Goal: Task Accomplishment & Management: Manage account settings

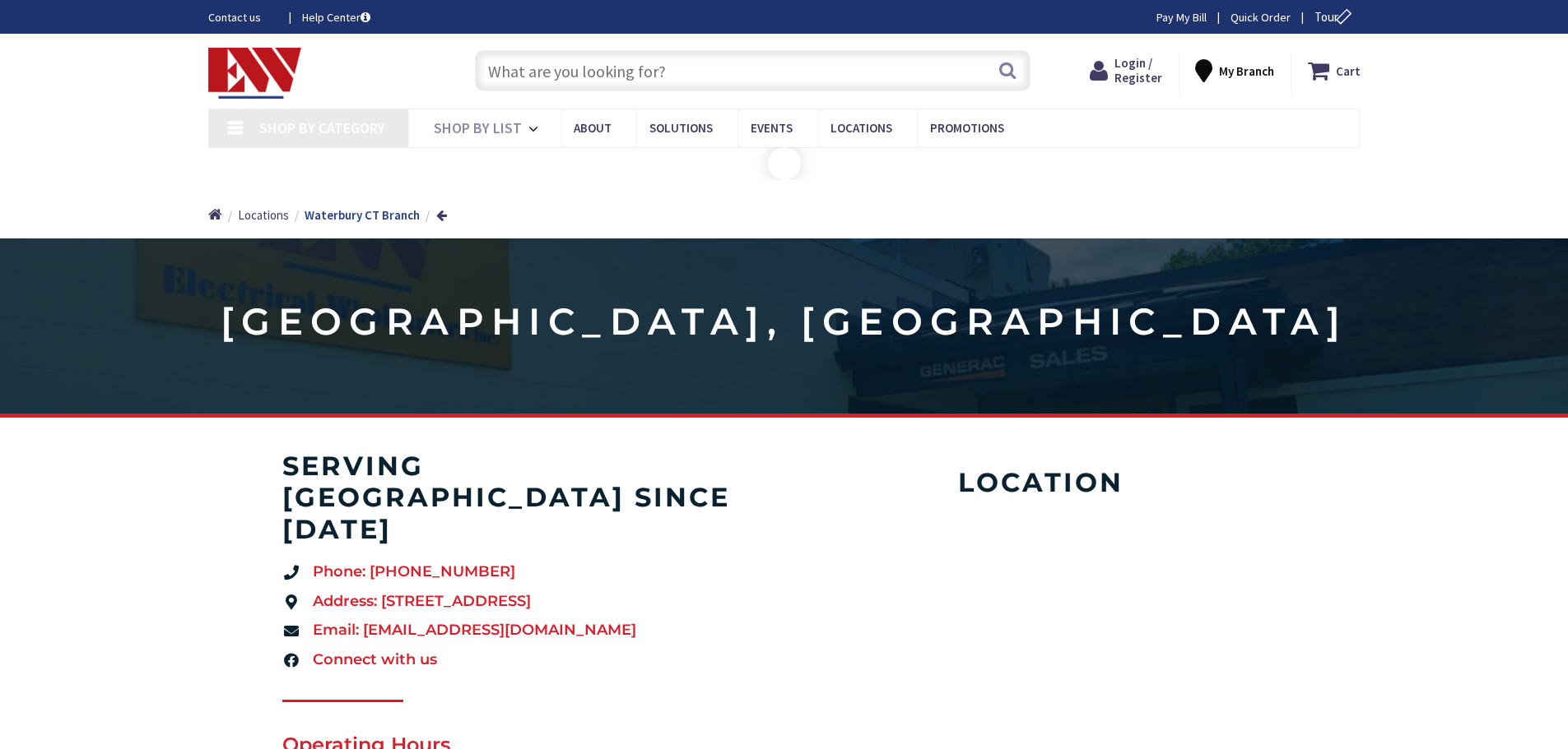
type input "River View Ln, [GEOGRAPHIC_DATA], [GEOGRAPHIC_DATA], [GEOGRAPHIC_DATA]"
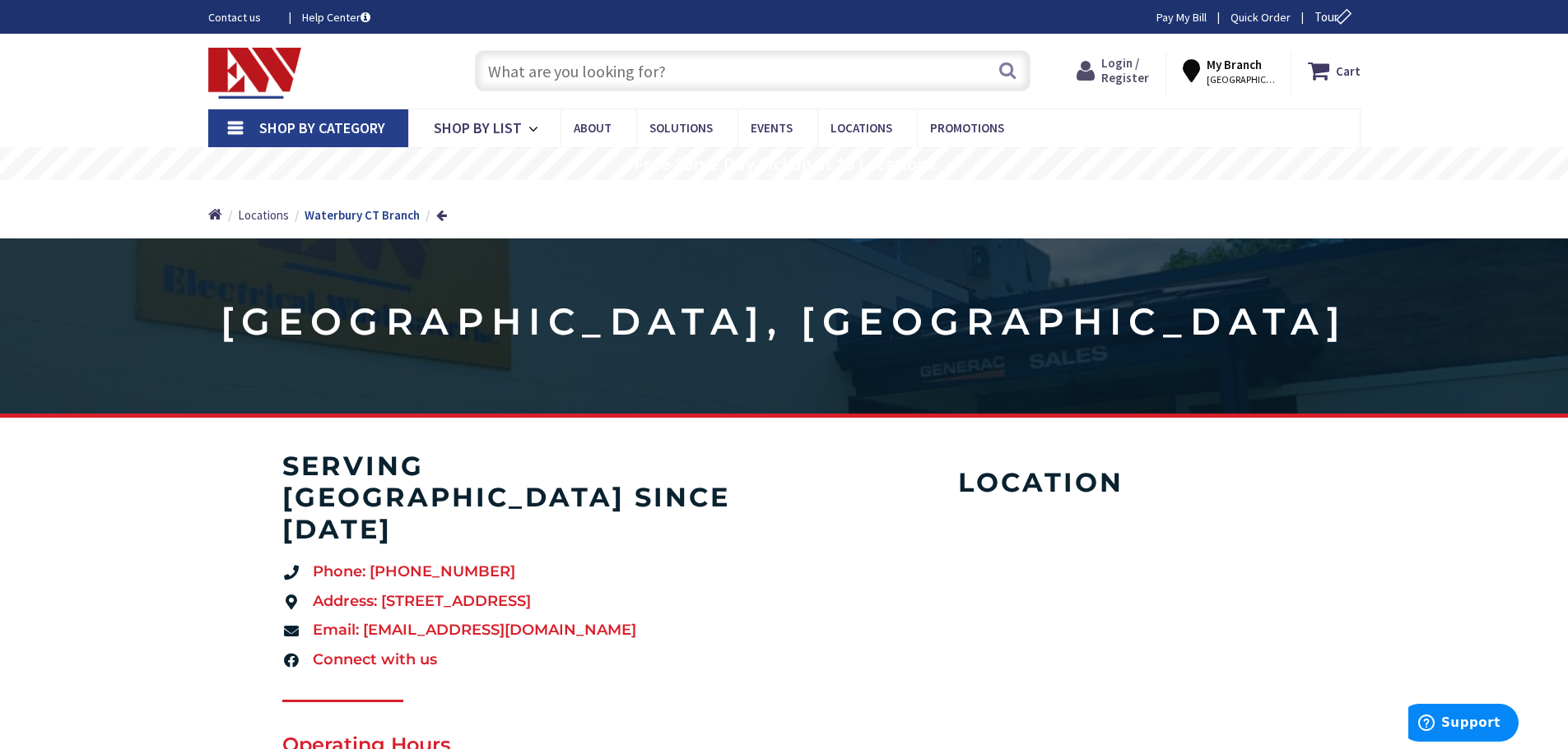
click at [1130, 65] on span "Login / Register" at bounding box center [1125, 70] width 47 height 31
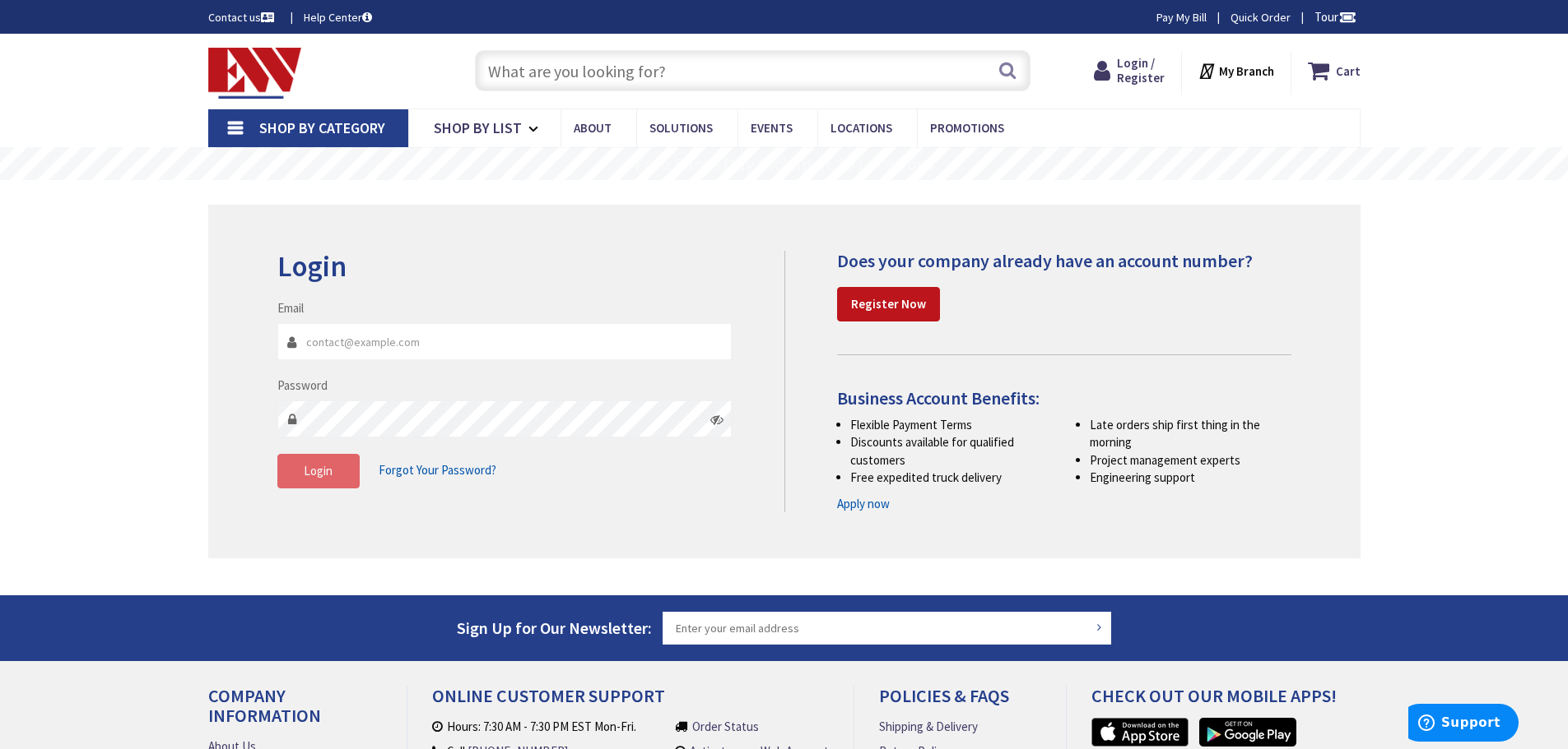
type input "[PERSON_NAME][EMAIL_ADDRESS][DOMAIN_NAME]"
click at [332, 468] on span "Login" at bounding box center [318, 471] width 29 height 16
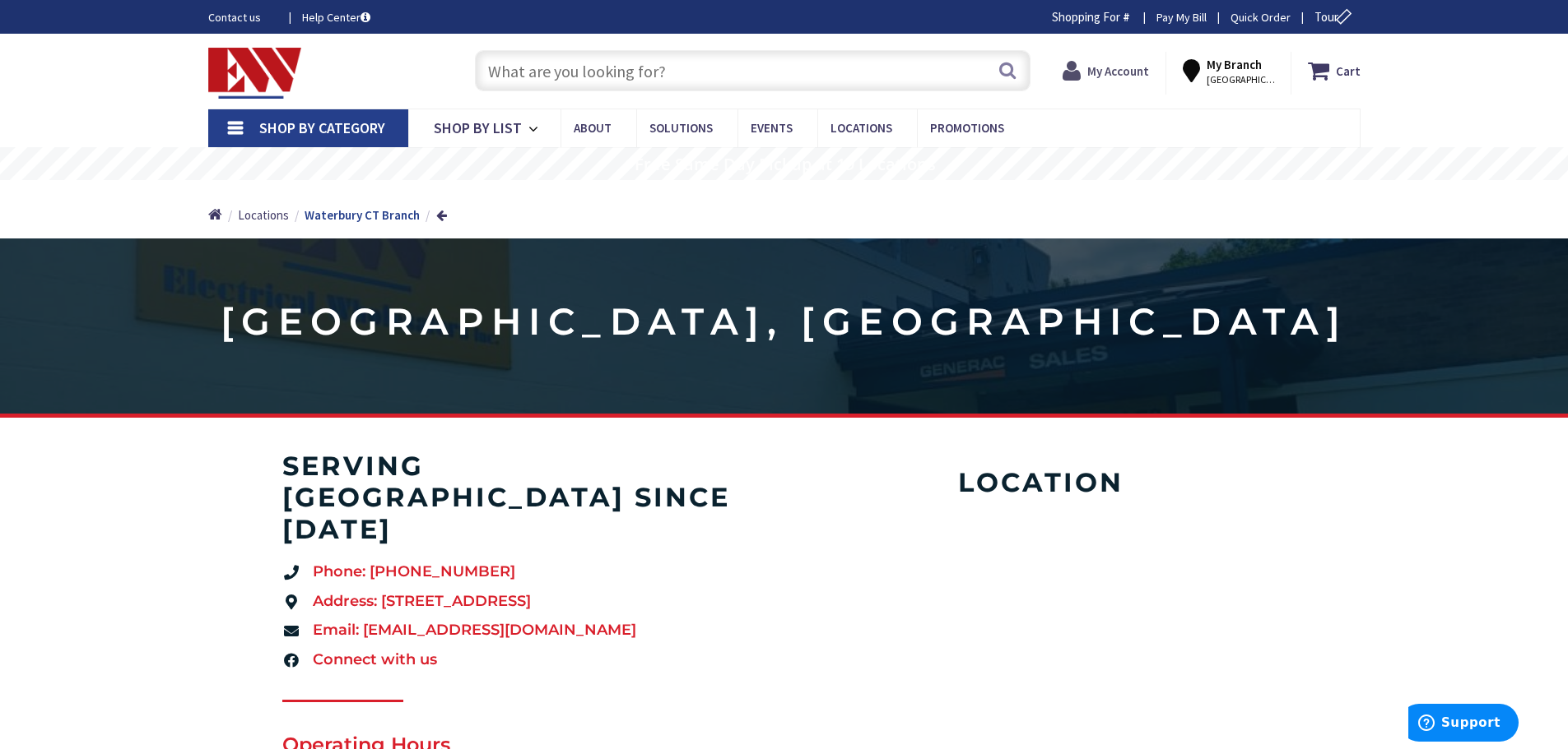
click at [1138, 65] on strong "My Account" at bounding box center [1118, 71] width 62 height 16
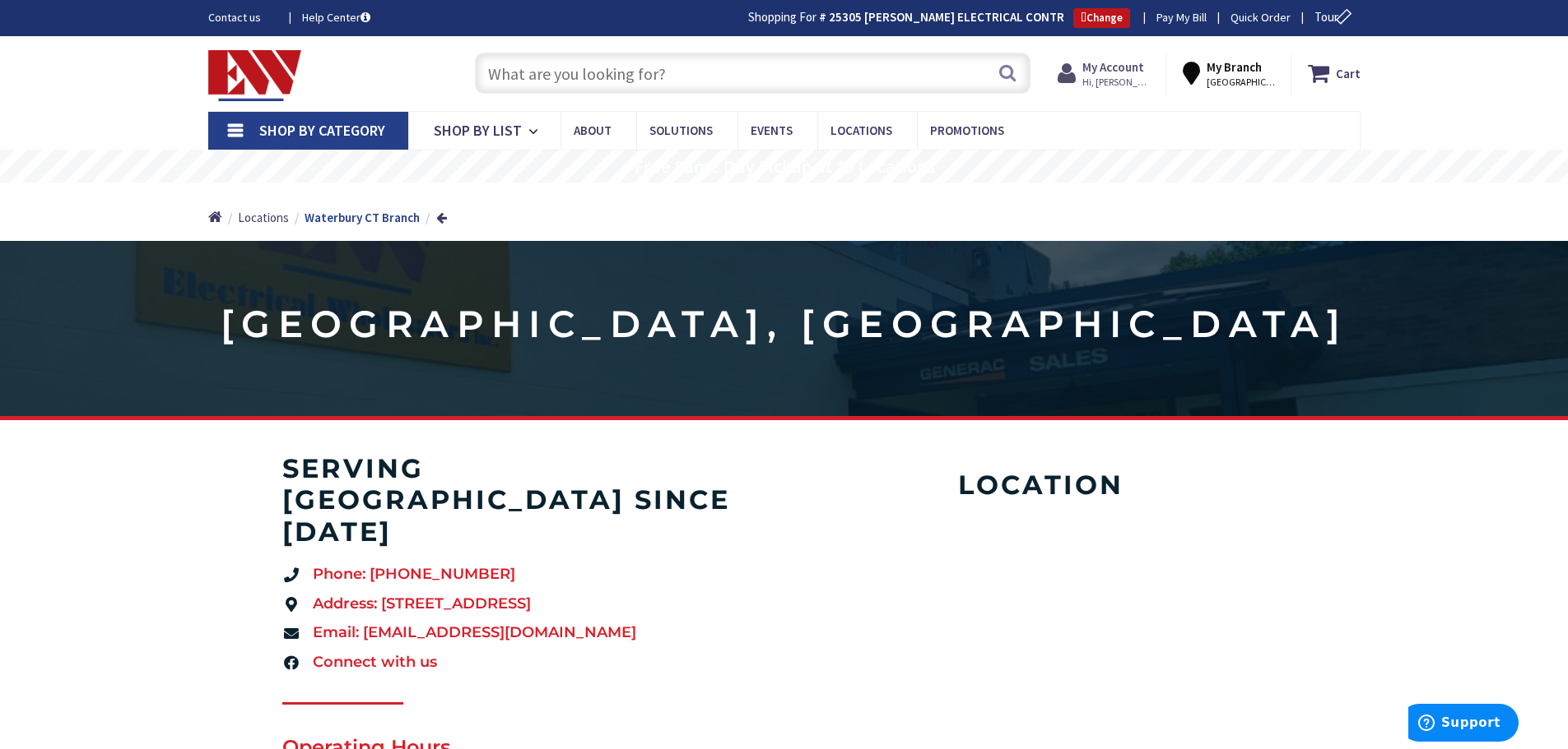
click at [1115, 76] on span "Hi, [PERSON_NAME]" at bounding box center [1117, 82] width 70 height 13
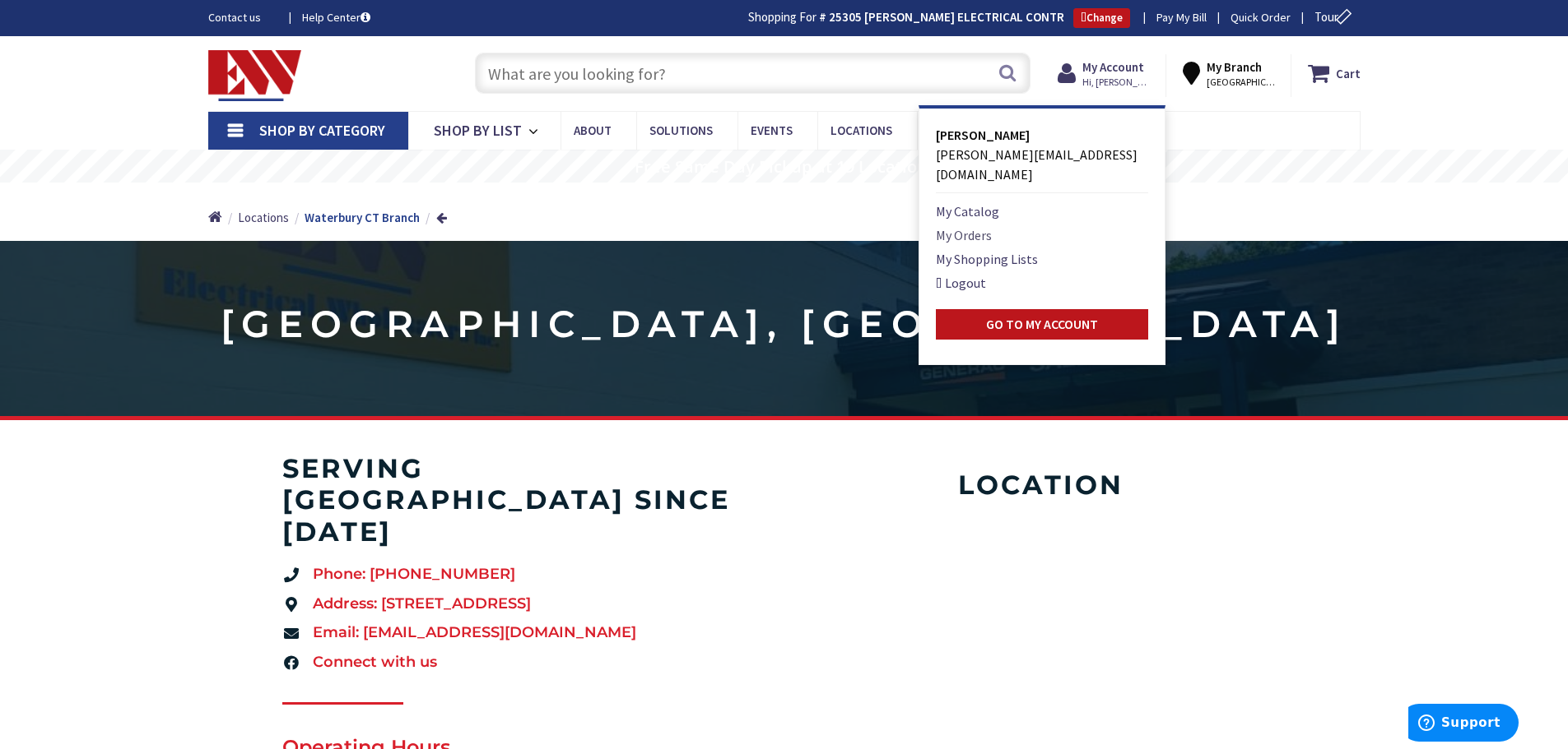
click at [984, 225] on link "My Orders" at bounding box center [964, 235] width 56 height 20
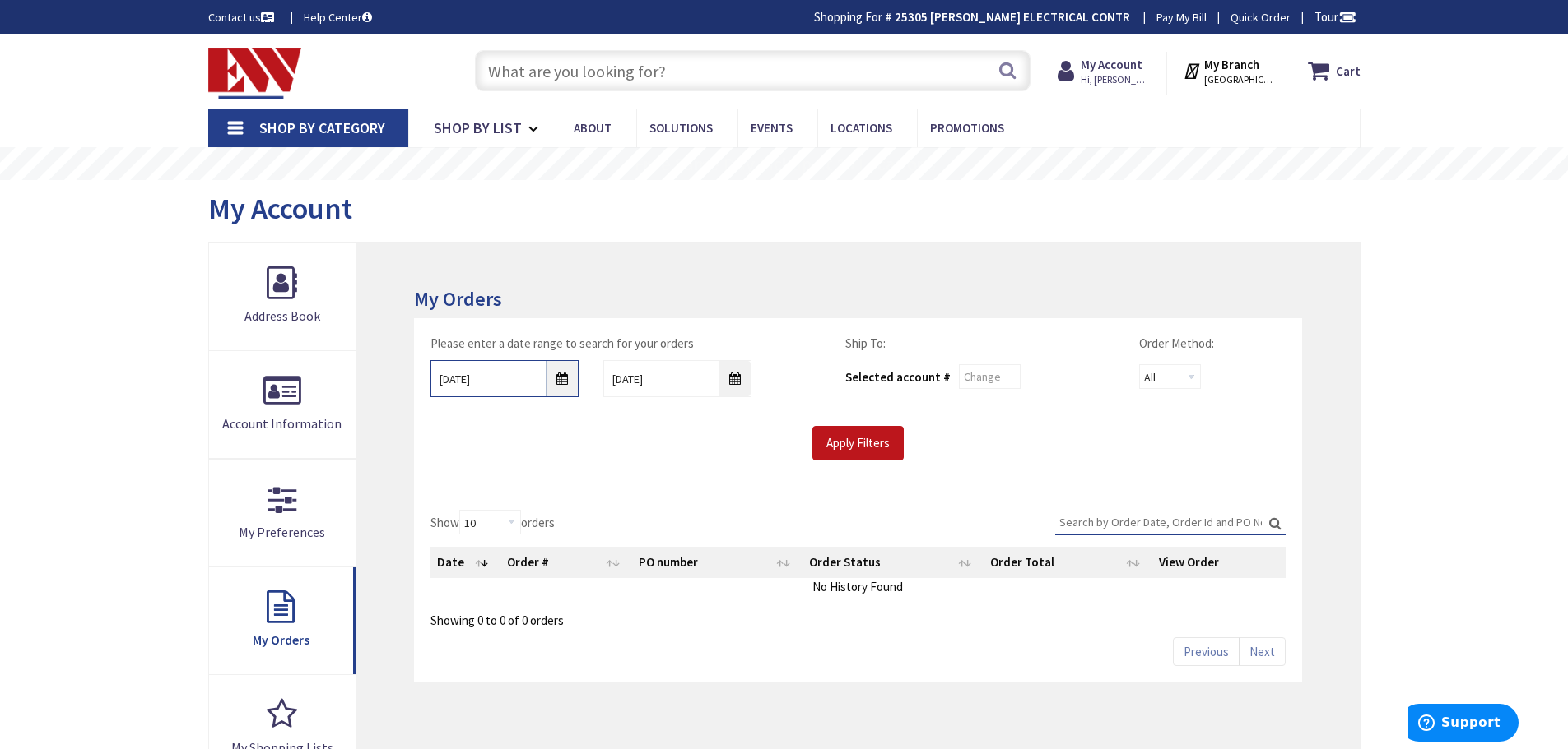
click at [563, 387] on input "9/1/2025" at bounding box center [505, 379] width 148 height 37
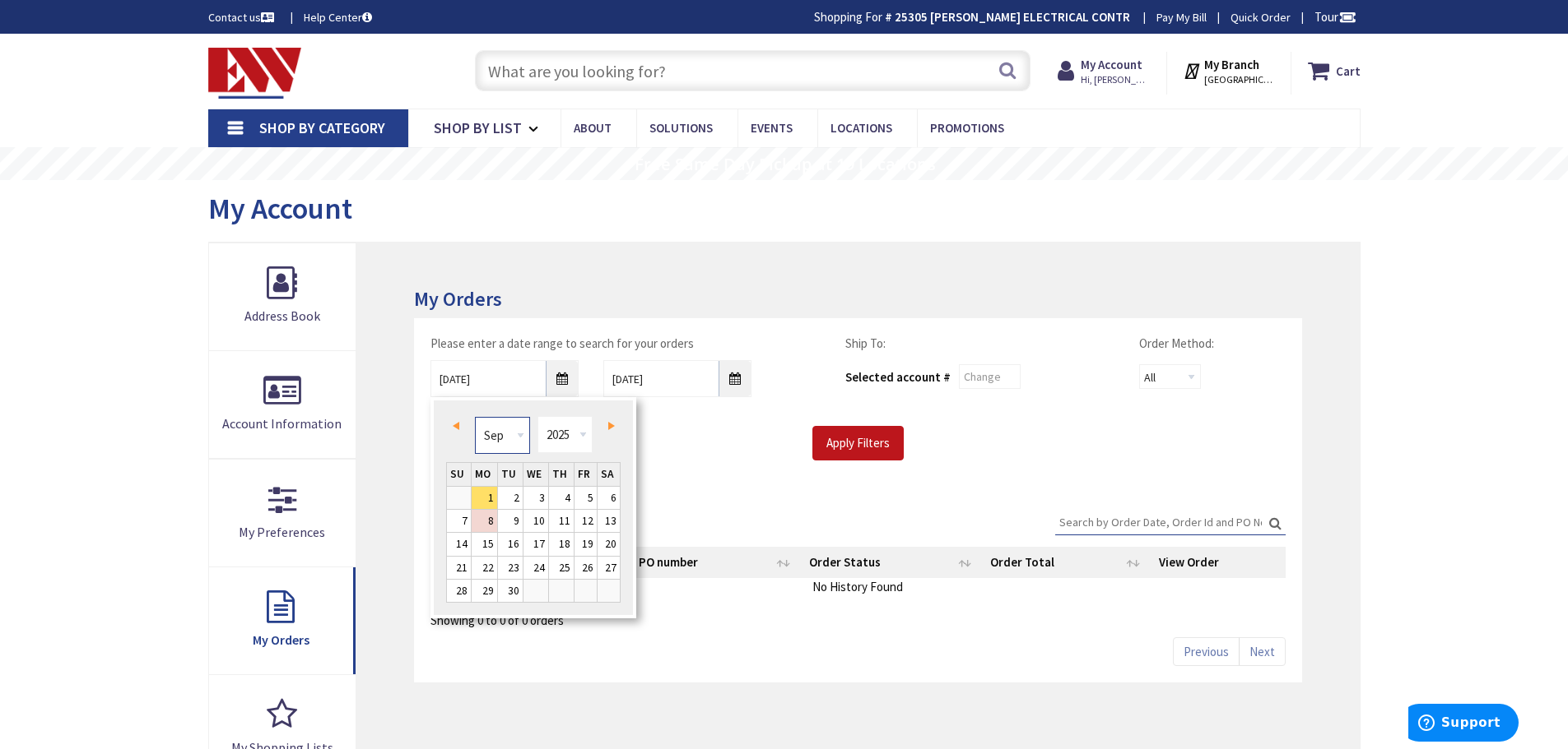
click at [522, 436] on select "Jan Feb Mar Apr May Jun Jul Aug Sep Oct Nov Dec" at bounding box center [503, 436] width 55 height 37
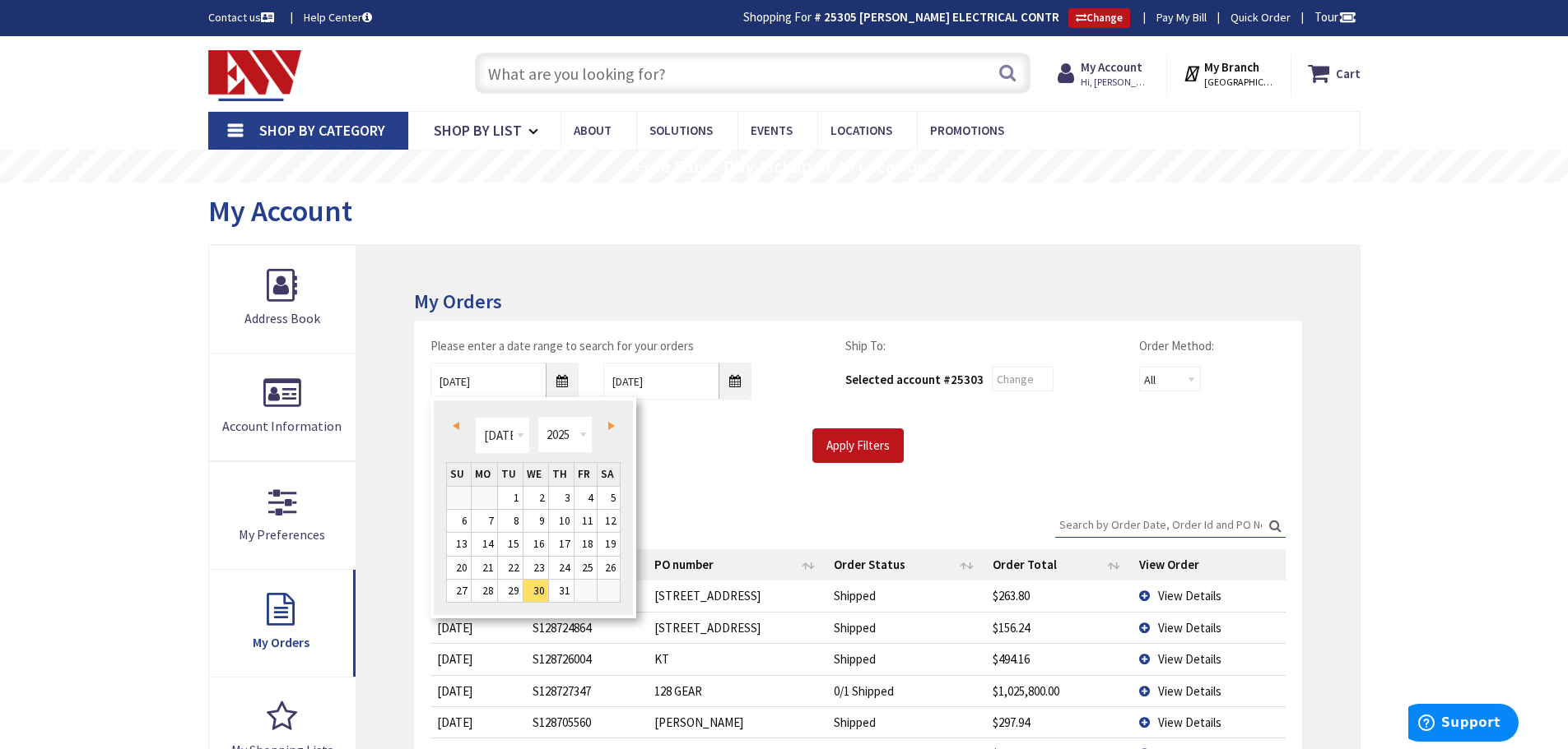
click at [611, 422] on span "Next" at bounding box center [611, 426] width 7 height 8
click at [485, 547] on link "11" at bounding box center [485, 544] width 26 height 23
type input "08/11/2025"
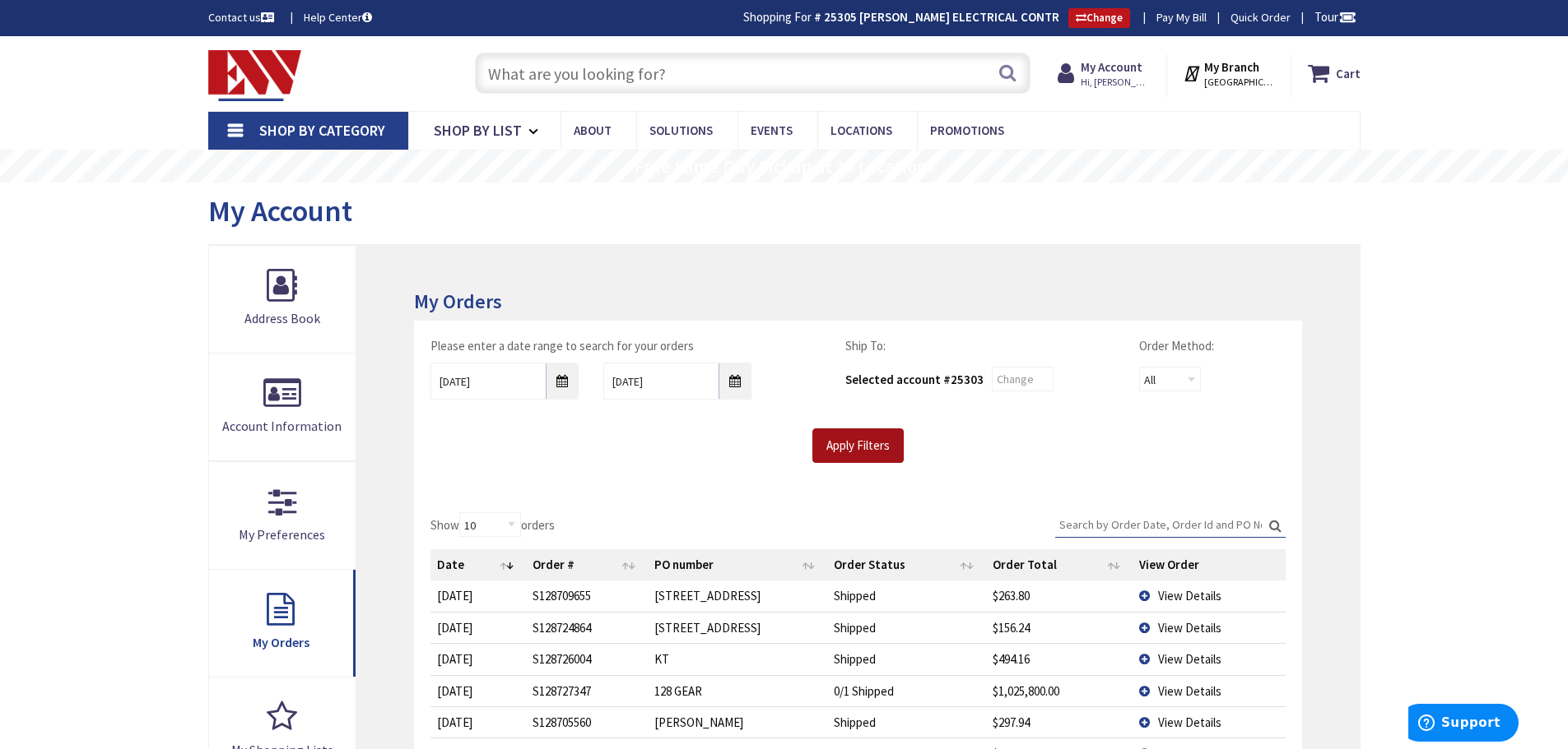
click at [861, 447] on input "Apply Filters" at bounding box center [858, 445] width 92 height 35
click at [1111, 520] on input "Search:" at bounding box center [1170, 524] width 230 height 25
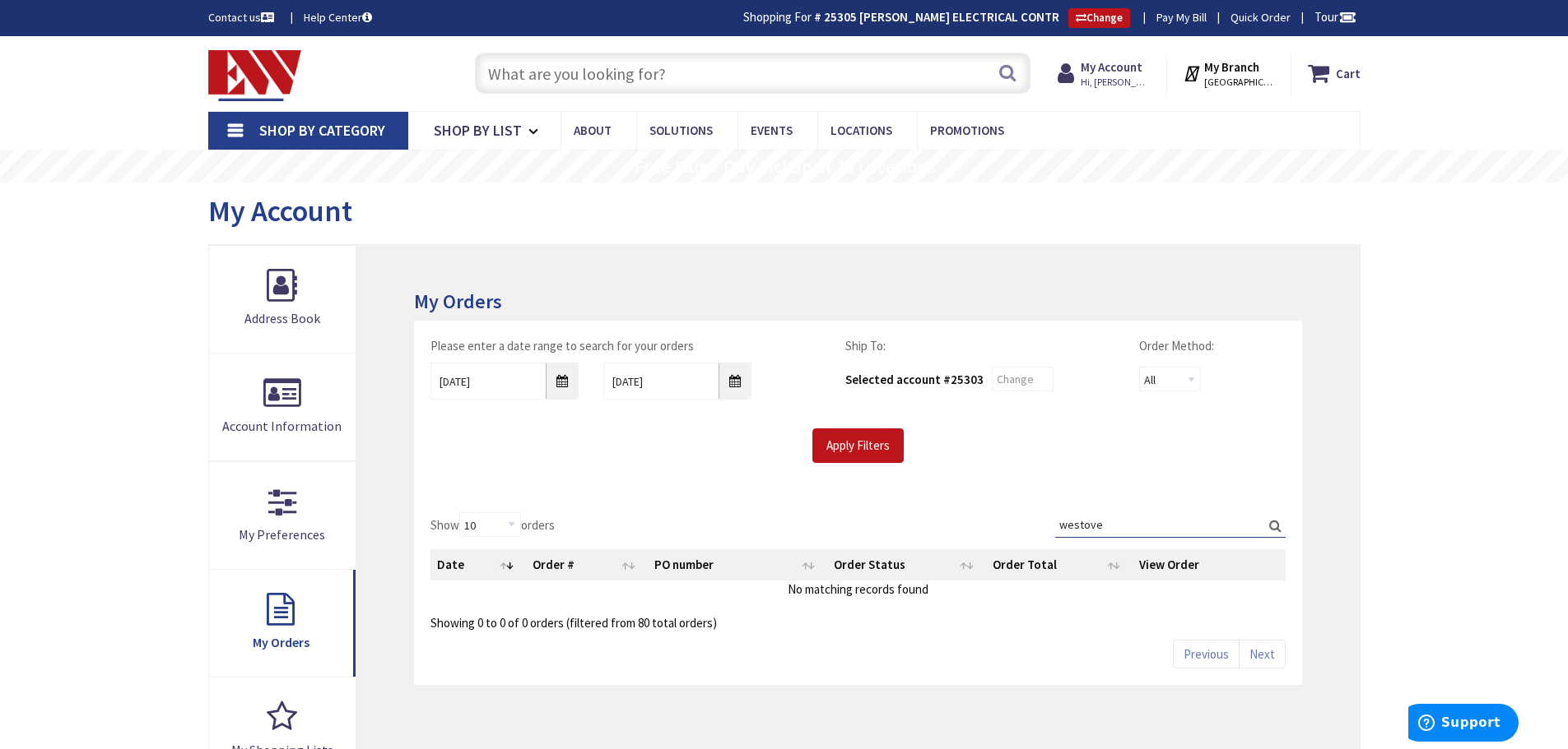
type input "westover"
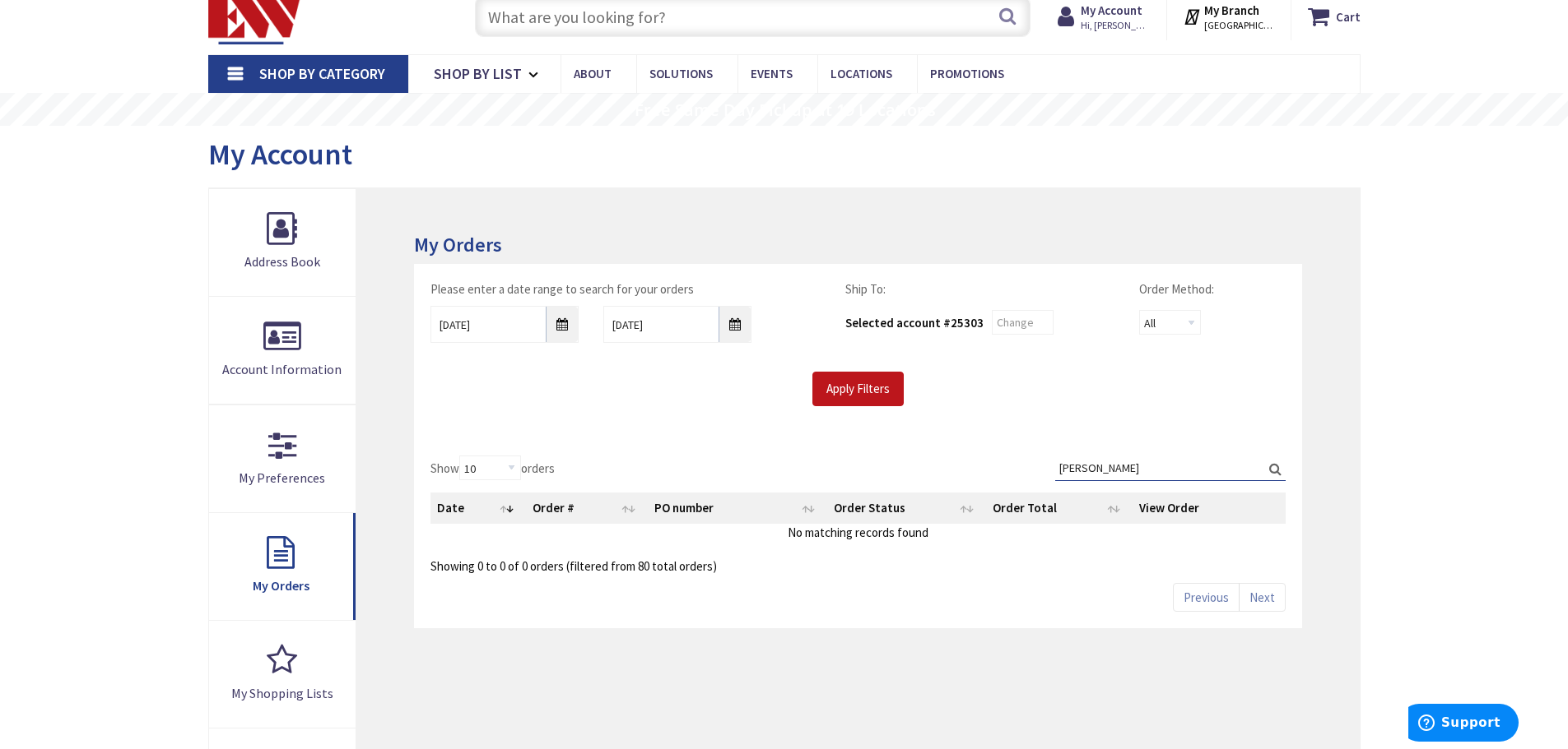
scroll to position [82, 0]
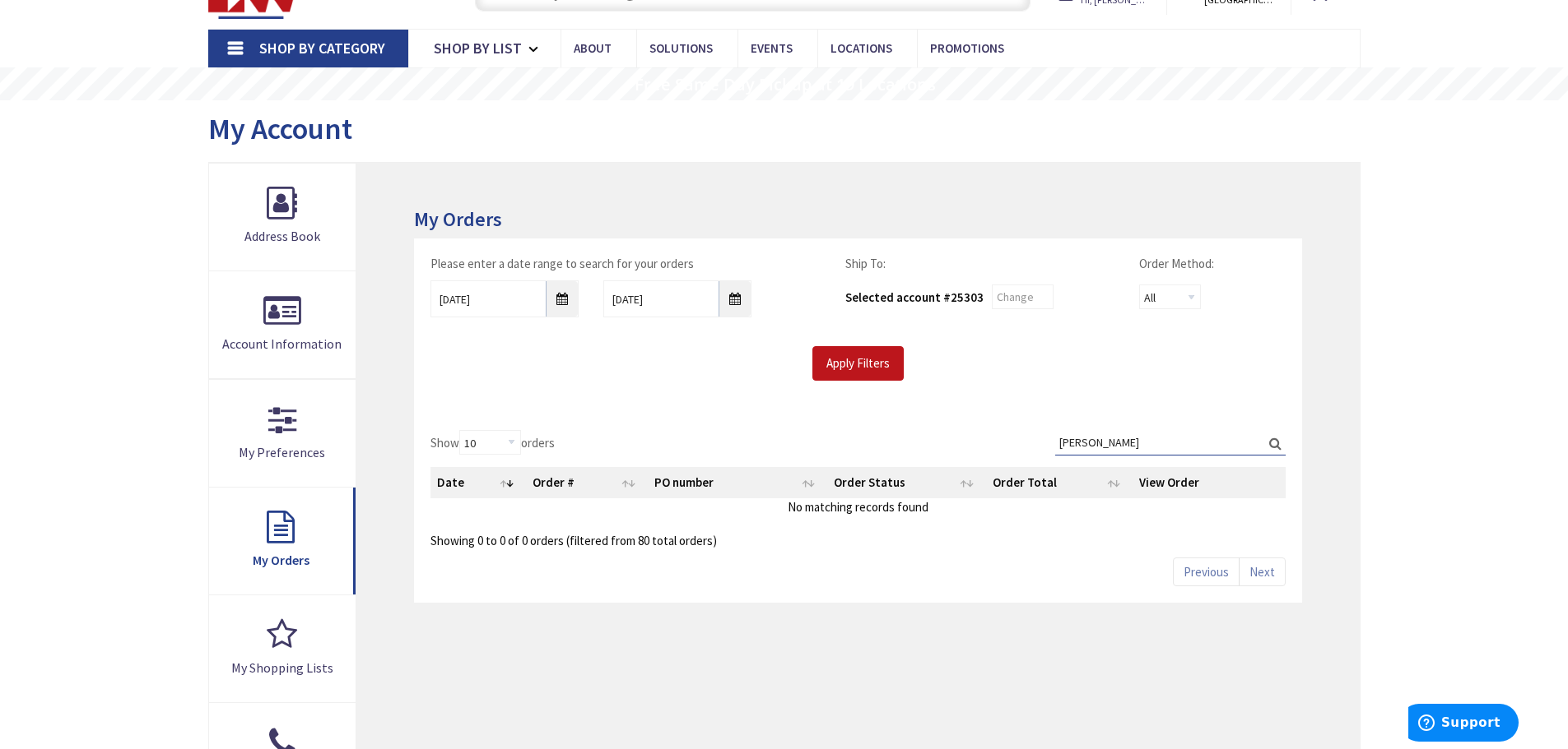
drag, startPoint x: 1121, startPoint y: 443, endPoint x: 932, endPoint y: 457, distance: 189.5
click at [966, 478] on div "Show 10 25 50 100 orders Search: westover Date Order # PO number Order Status O…" at bounding box center [857, 489] width 854 height 119
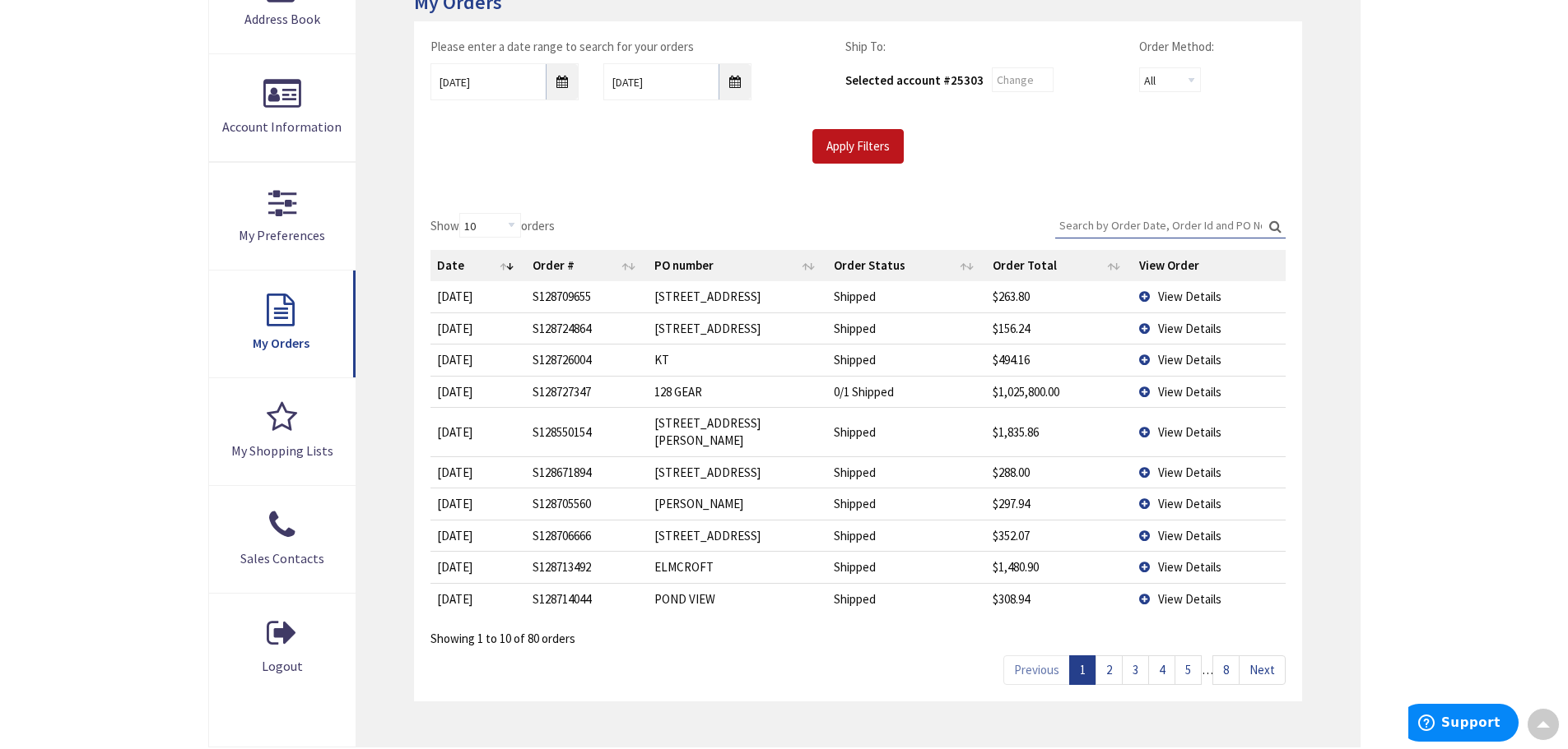
scroll to position [329, 0]
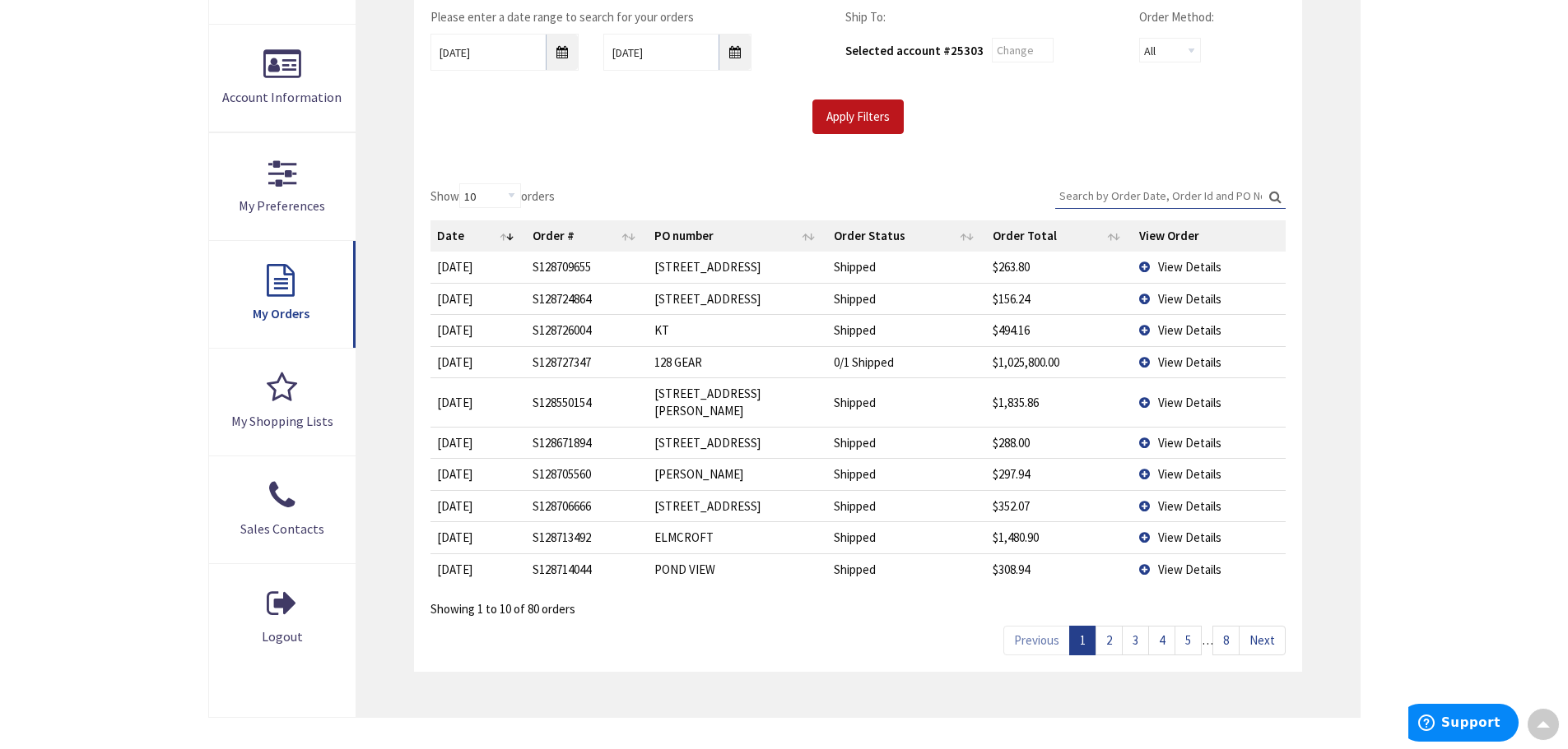
click at [1111, 626] on link "2" at bounding box center [1110, 639] width 28 height 29
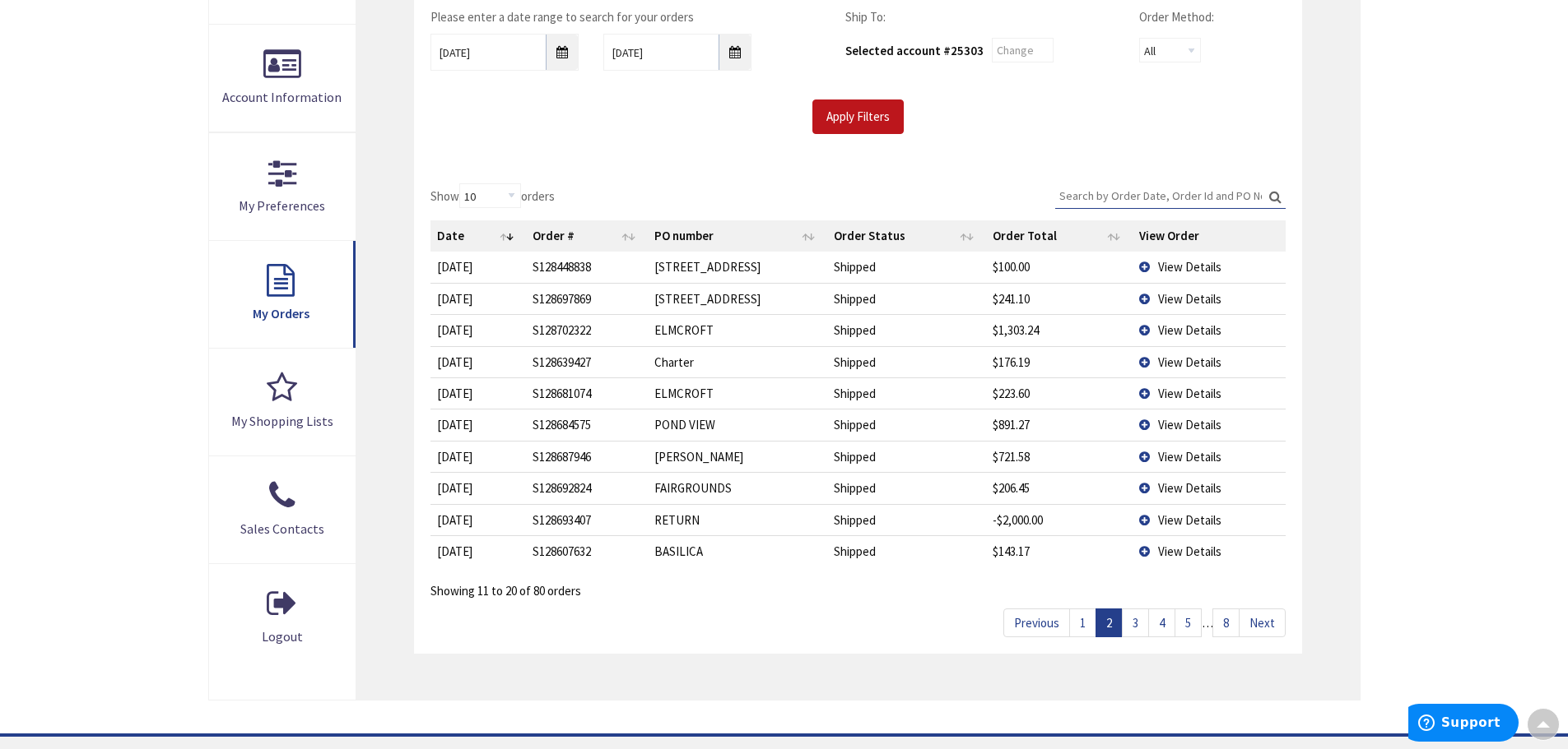
click at [1111, 626] on link "2" at bounding box center [1110, 623] width 28 height 29
click at [1131, 626] on link "3" at bounding box center [1136, 623] width 28 height 29
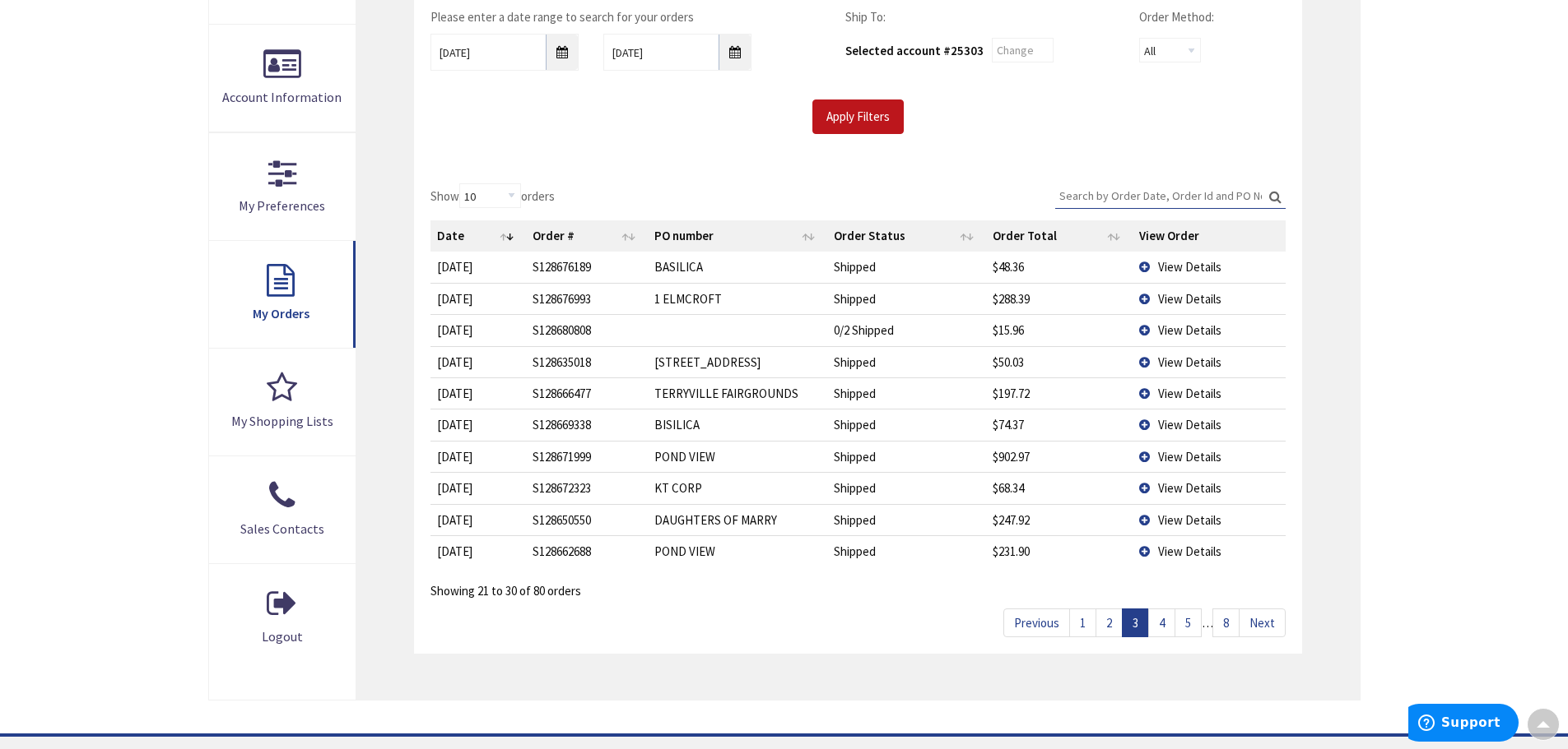
click at [1165, 627] on link "4" at bounding box center [1162, 623] width 28 height 29
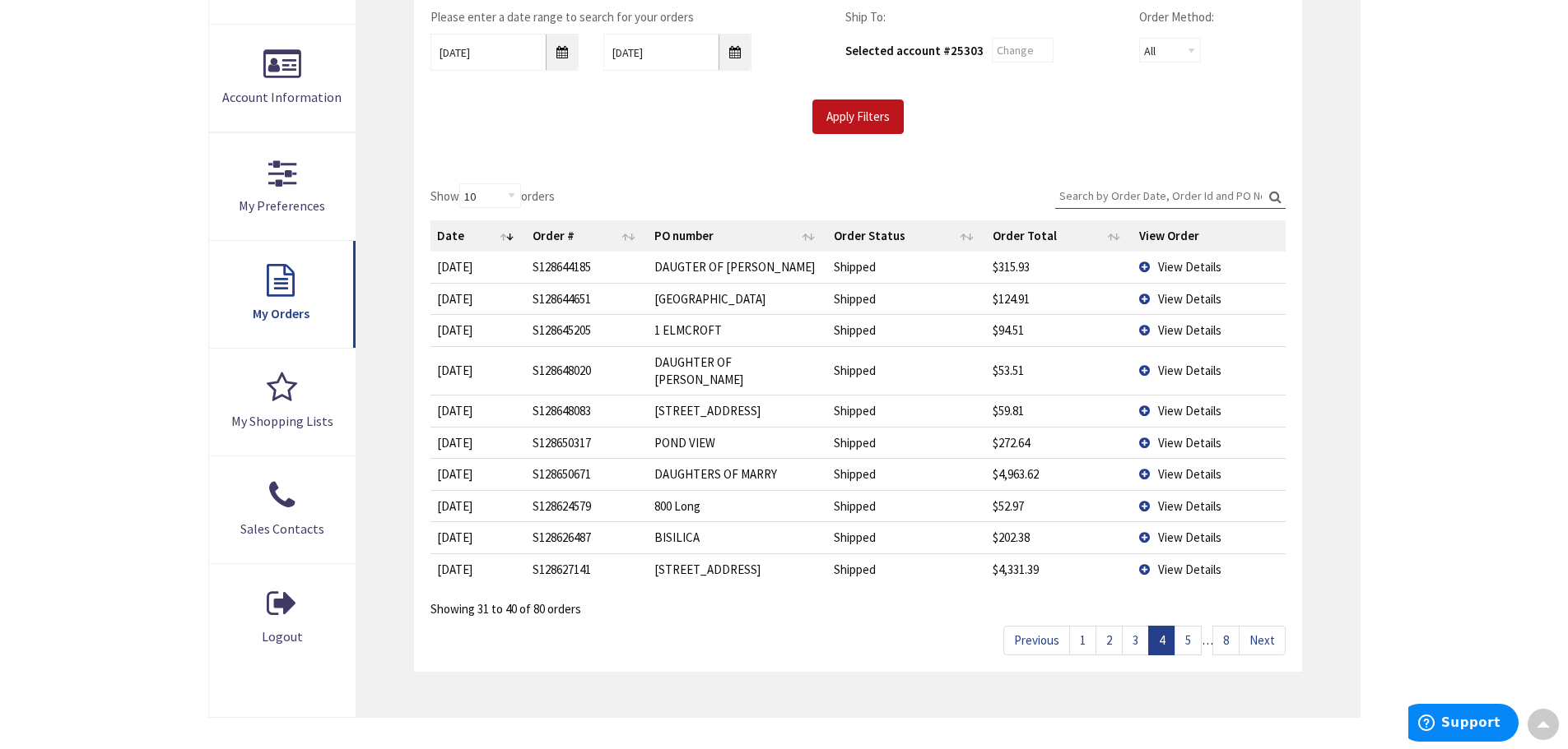
click at [1182, 628] on link "5" at bounding box center [1189, 639] width 28 height 29
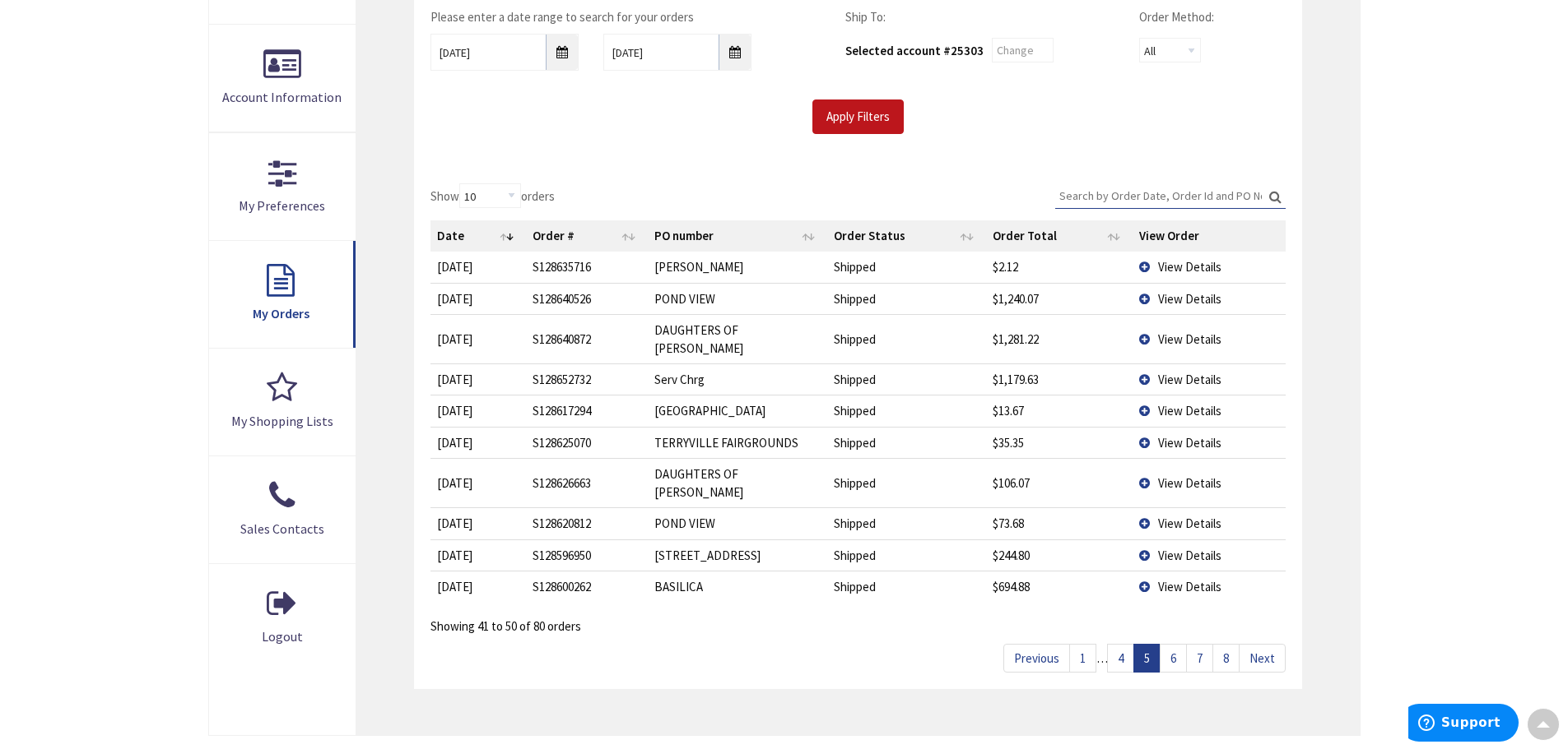
click at [1180, 644] on link "6" at bounding box center [1174, 658] width 28 height 29
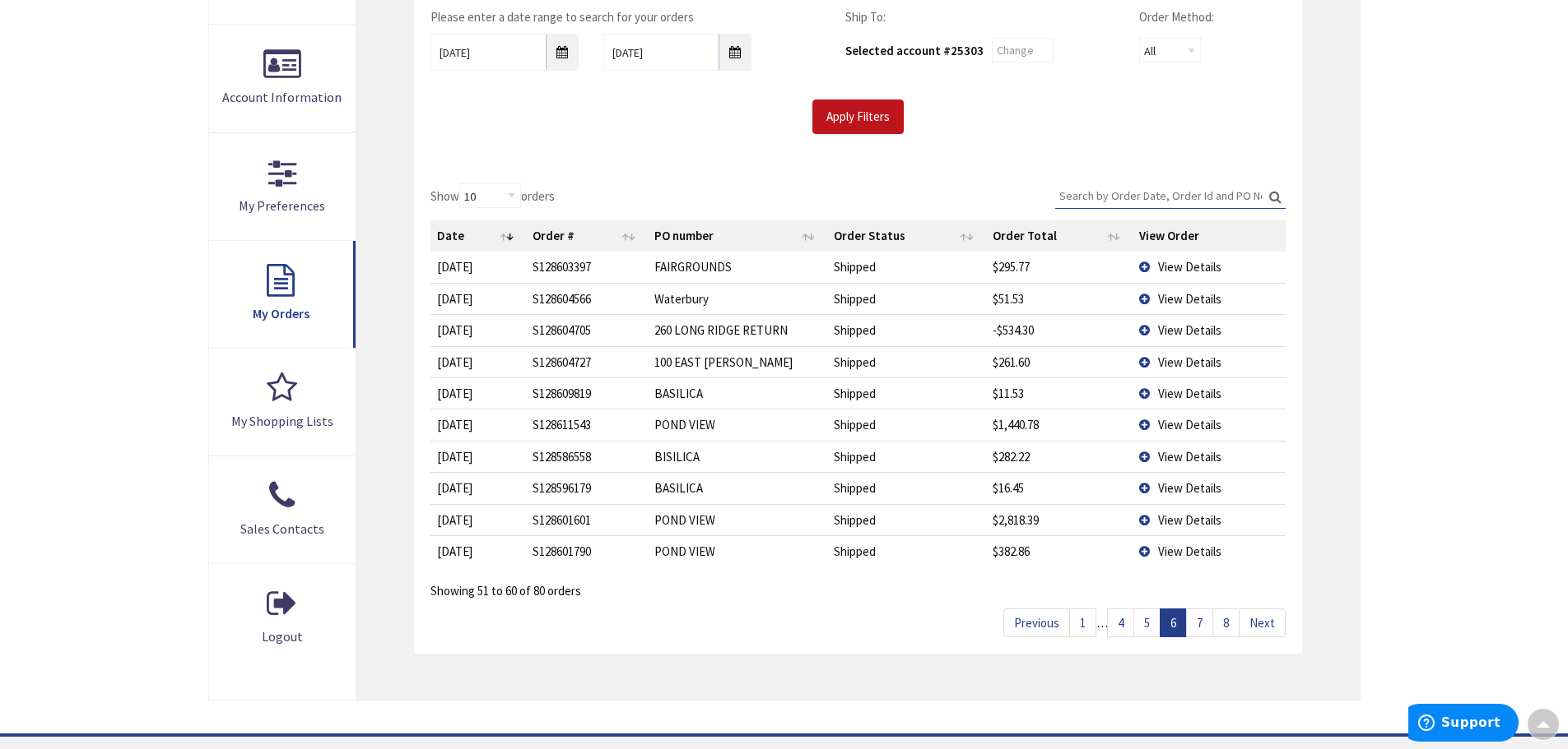
click at [1145, 298] on td "View Details" at bounding box center [1209, 299] width 152 height 32
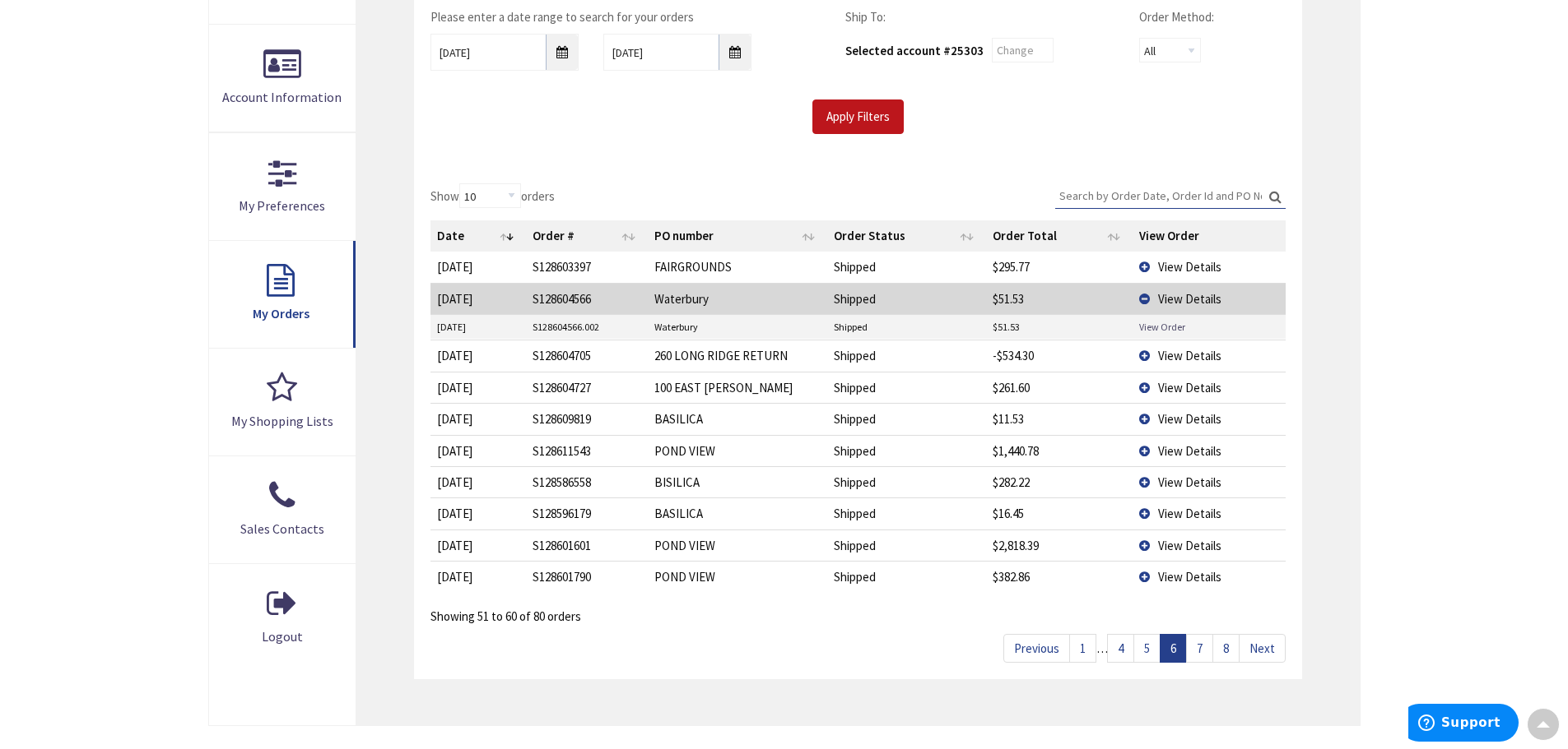
click at [1146, 327] on link "View Order" at bounding box center [1162, 327] width 46 height 14
click at [1206, 650] on link "7" at bounding box center [1200, 648] width 28 height 29
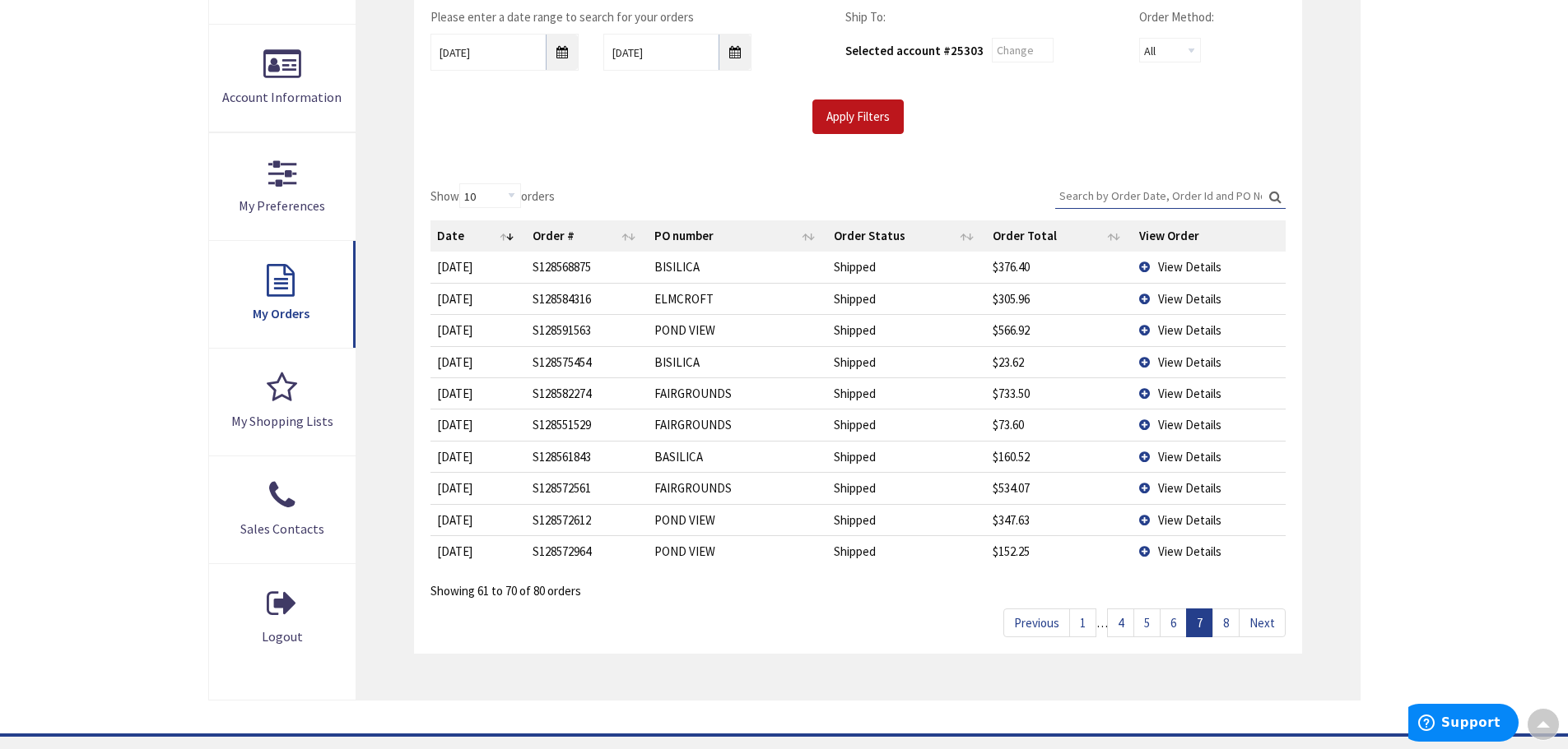
click at [1219, 623] on link "8" at bounding box center [1226, 623] width 28 height 29
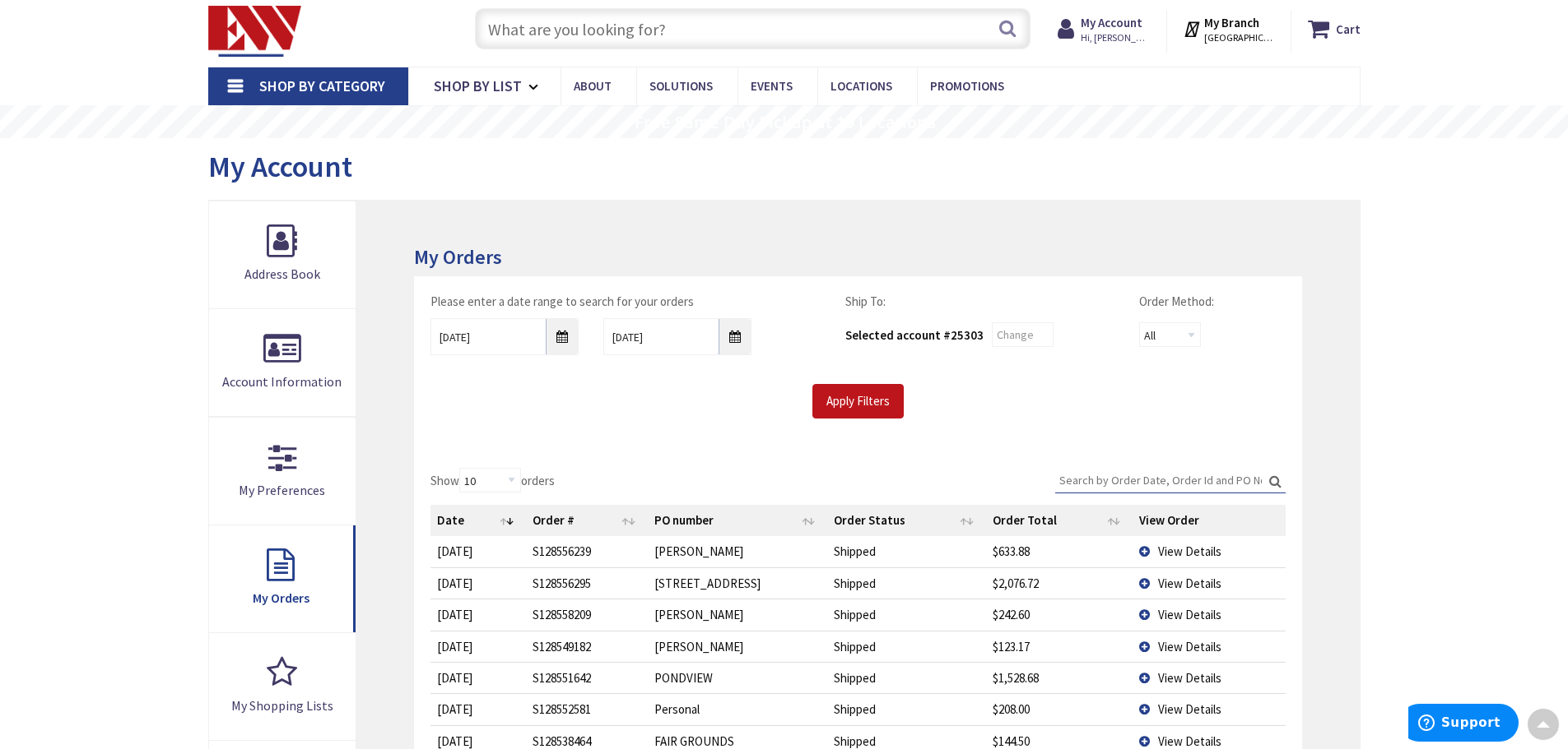
scroll to position [0, 0]
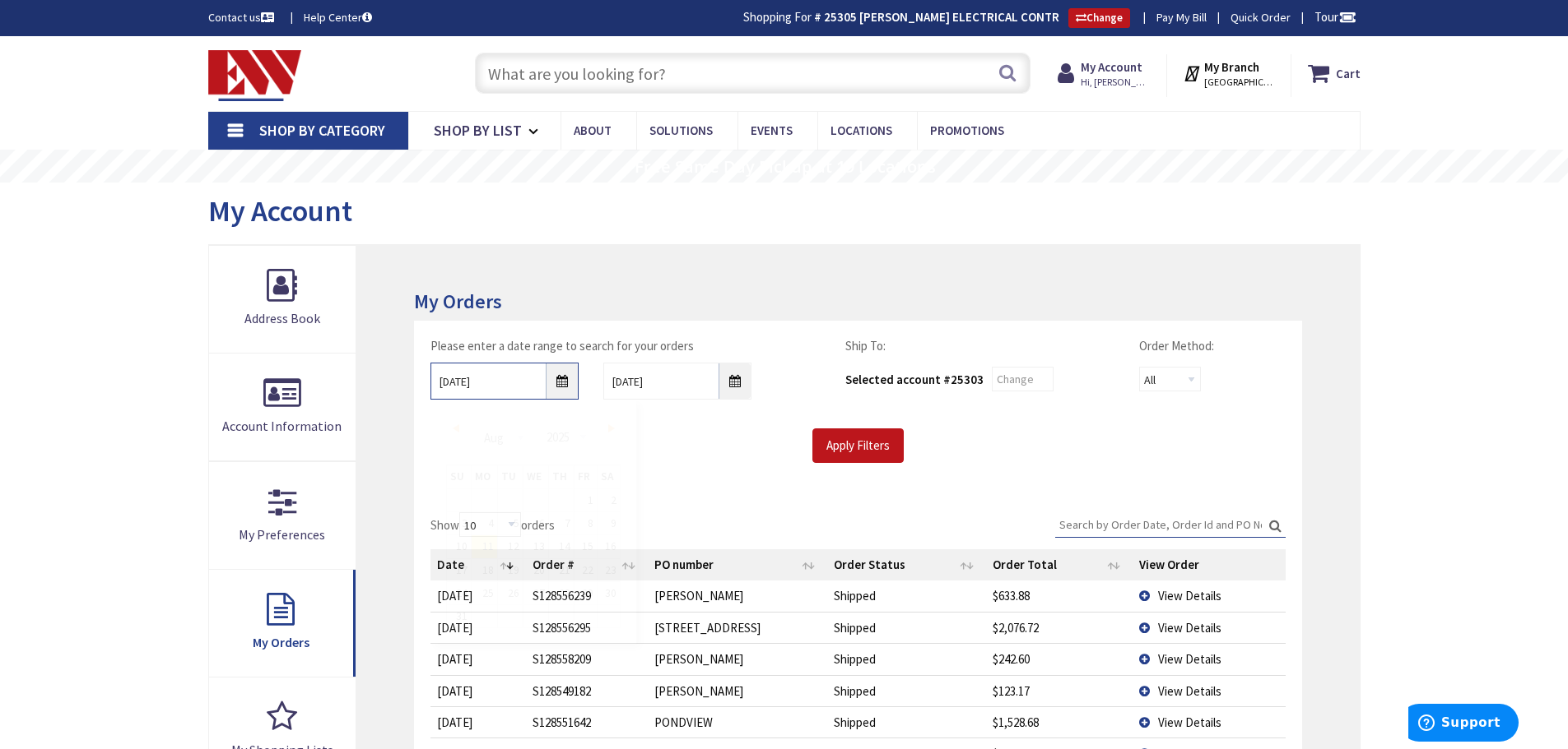
click at [562, 383] on input "08/11/2025" at bounding box center [505, 382] width 148 height 37
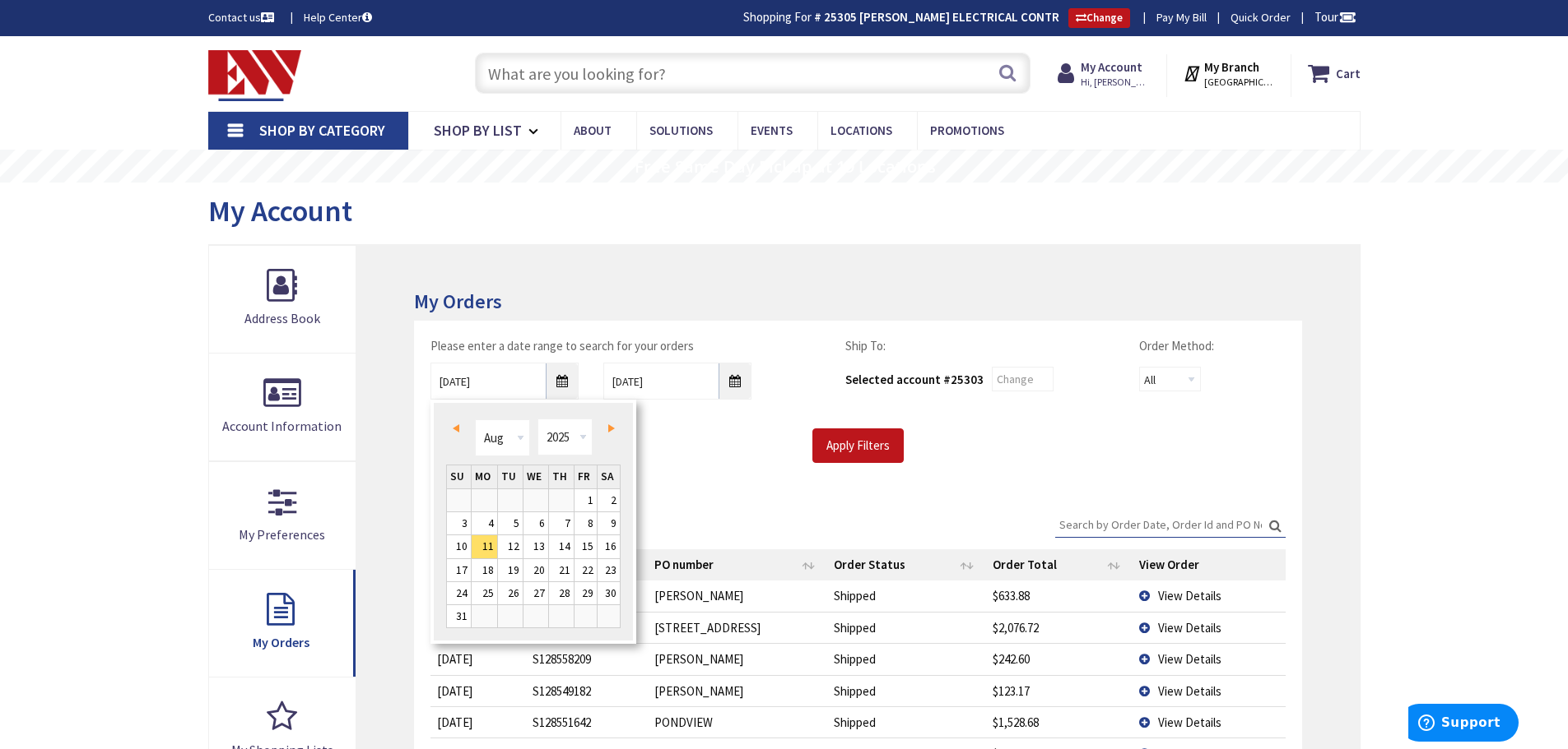
click at [457, 428] on span "Prev" at bounding box center [455, 428] width 7 height 8
click at [522, 501] on link "1" at bounding box center [510, 500] width 25 height 23
type input "07/01/2025"
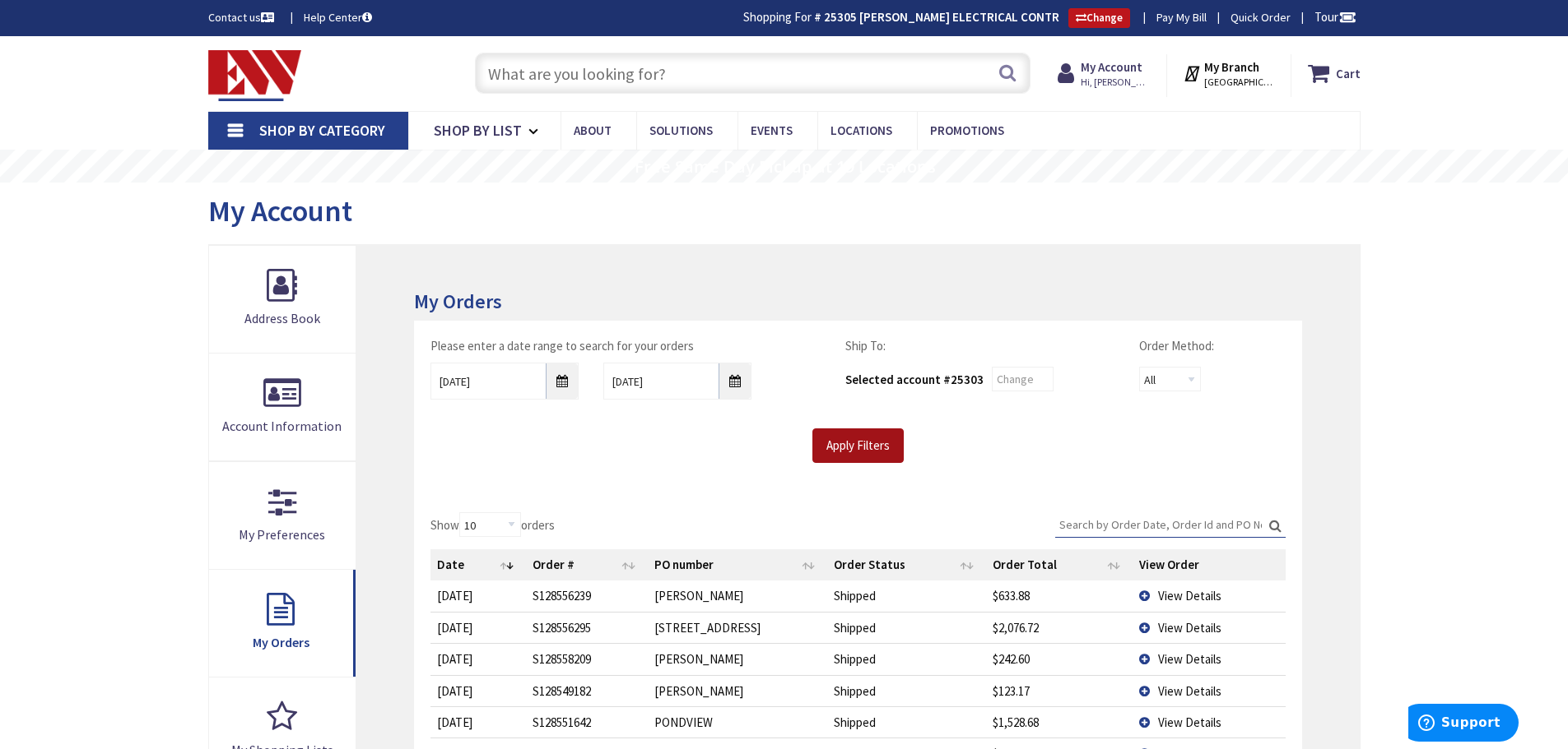
click at [854, 449] on input "Apply Filters" at bounding box center [858, 445] width 92 height 35
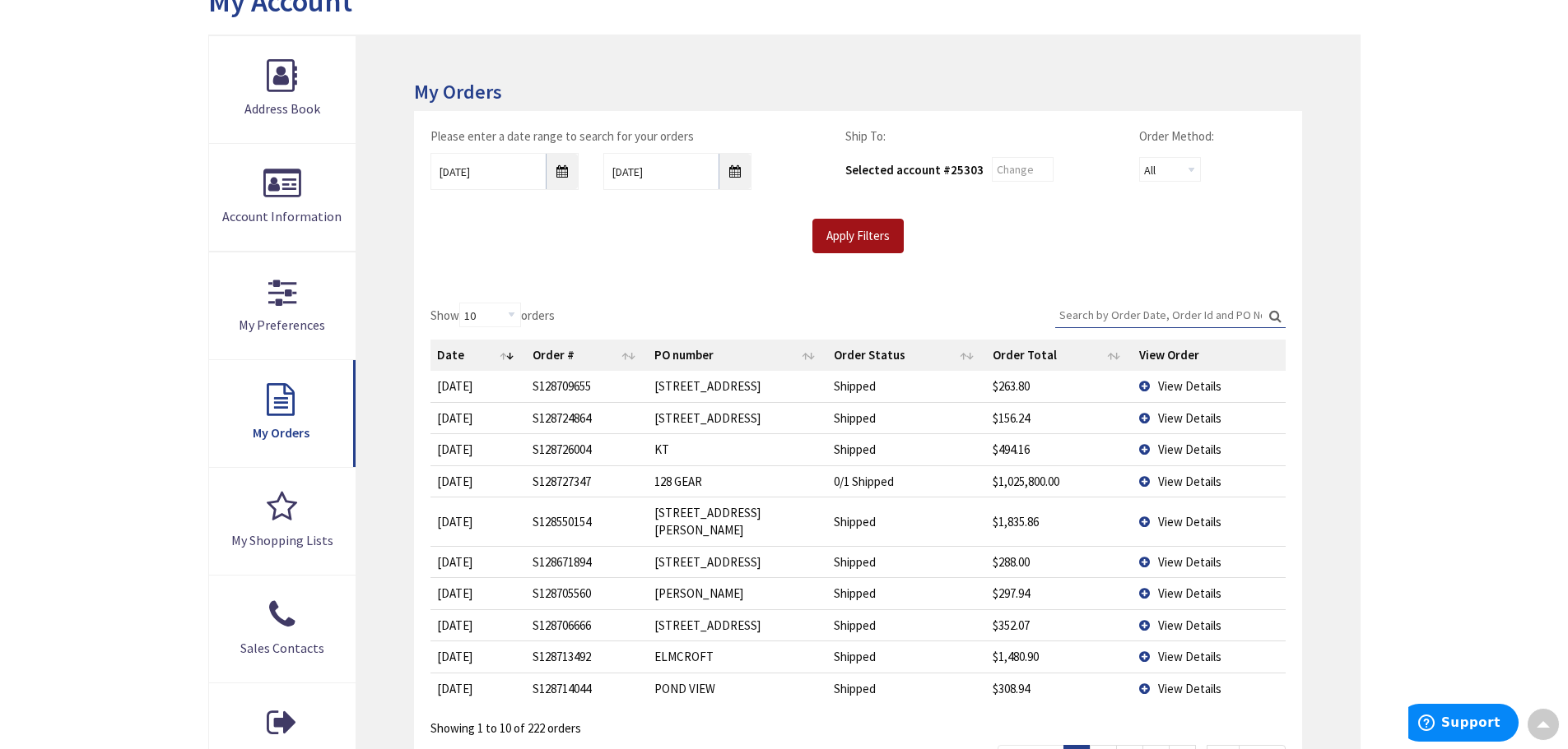
scroll to position [247, 0]
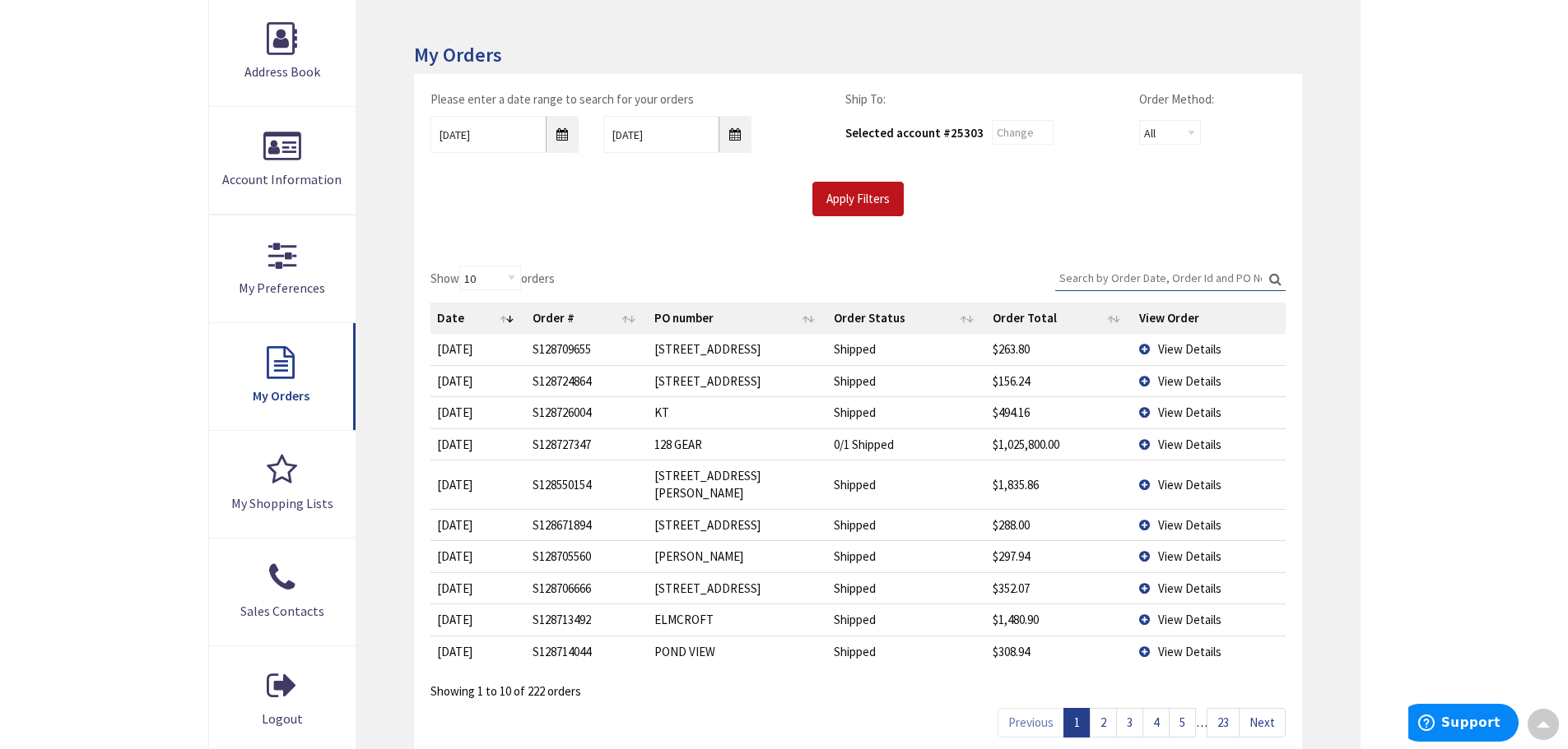
click at [1101, 279] on input "Search:" at bounding box center [1170, 277] width 230 height 25
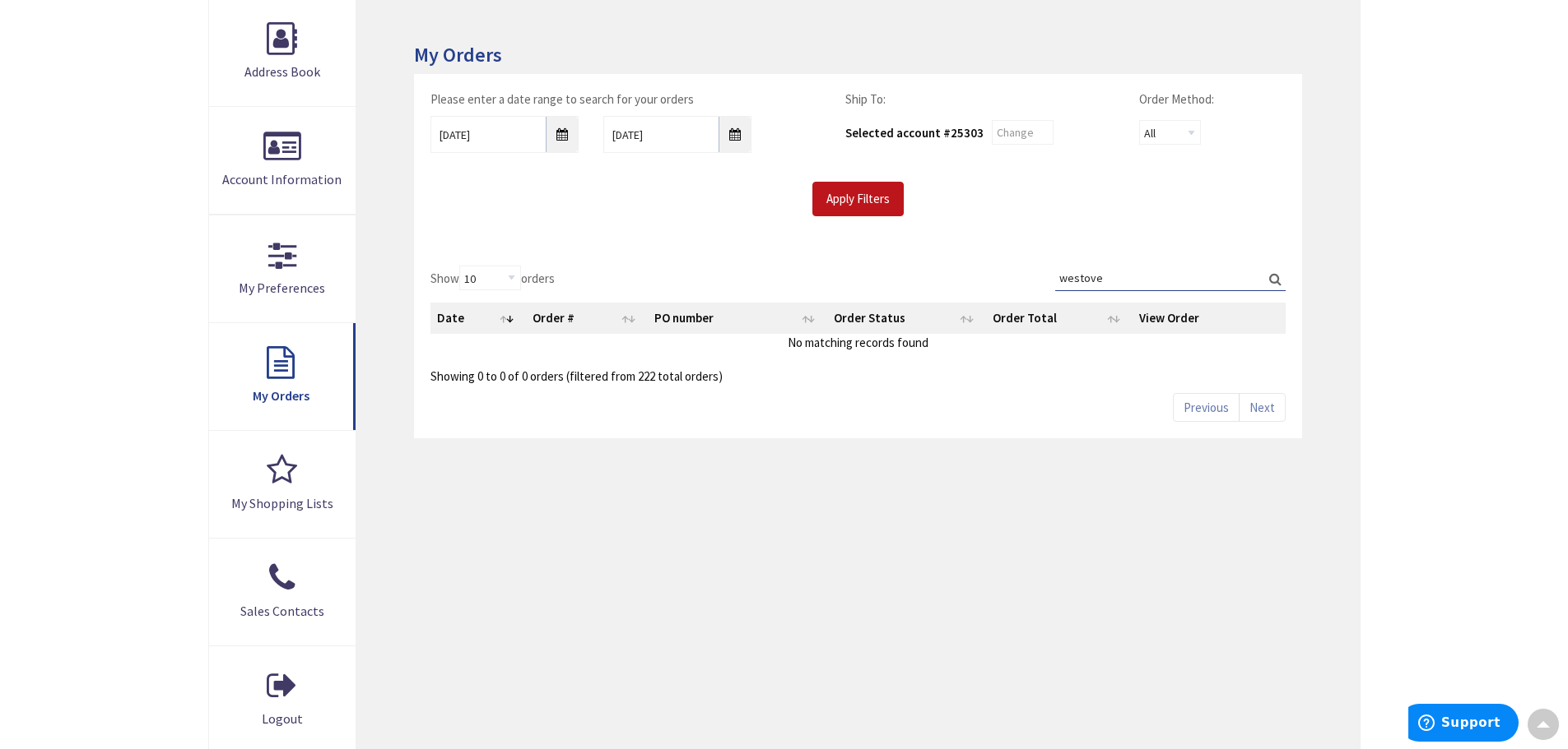
type input "westover"
drag, startPoint x: 1105, startPoint y: 289, endPoint x: 1003, endPoint y: 303, distance: 103.0
click at [1007, 303] on div "Show 10 25 50 100 orders Search: westover Date Order # PO number Order Status O…" at bounding box center [857, 325] width 854 height 119
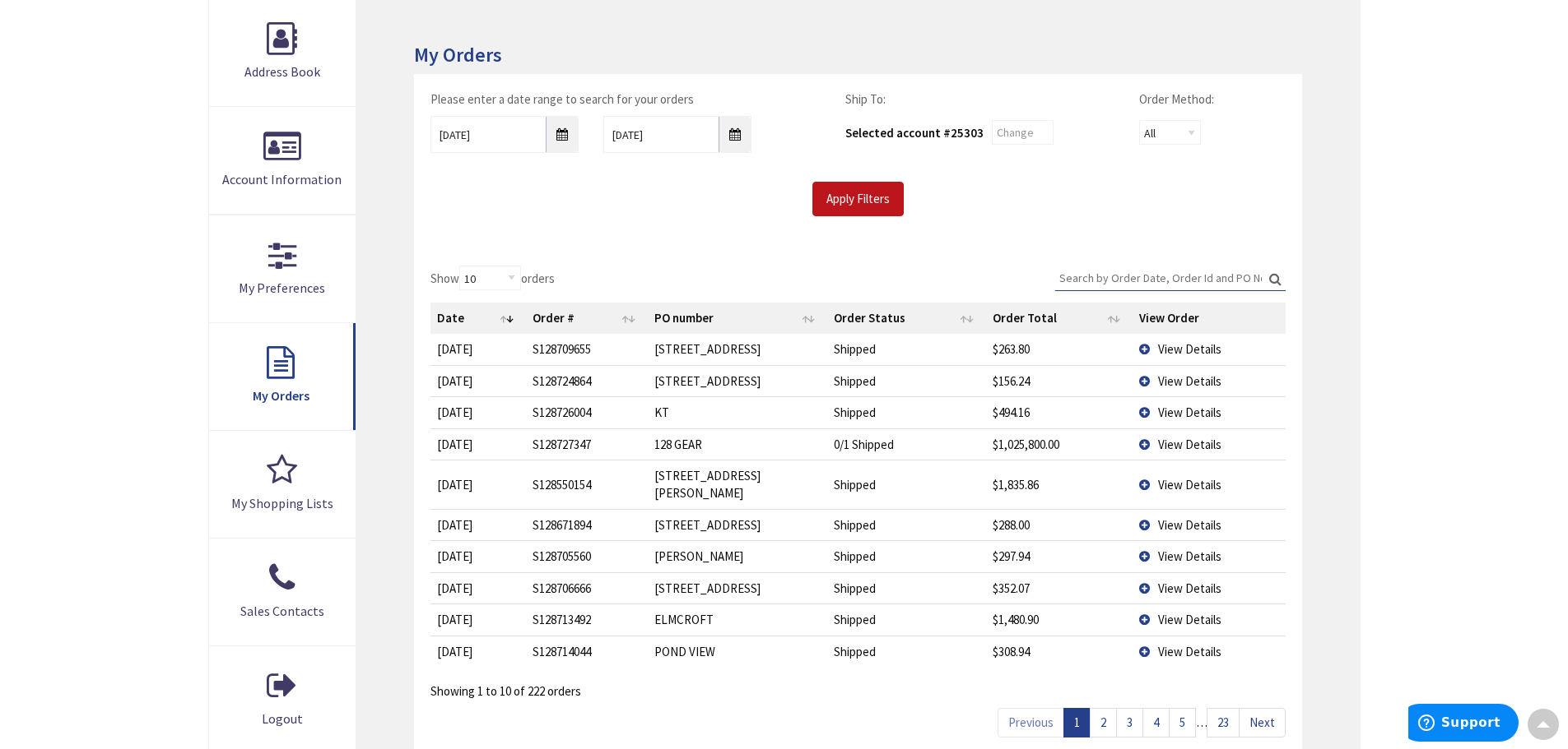
click at [1224, 709] on link "23" at bounding box center [1222, 722] width 33 height 29
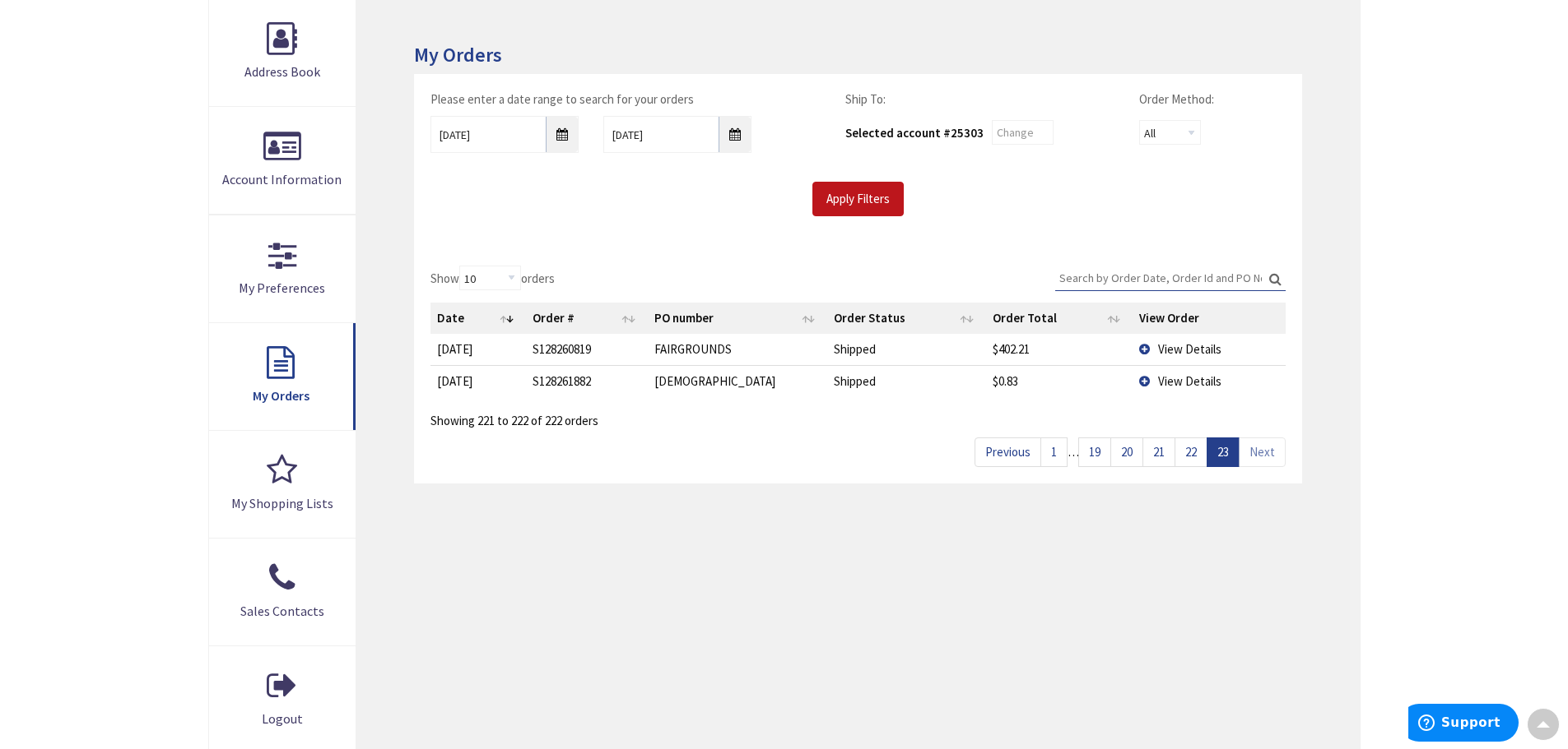
click at [1191, 449] on link "22" at bounding box center [1191, 451] width 33 height 29
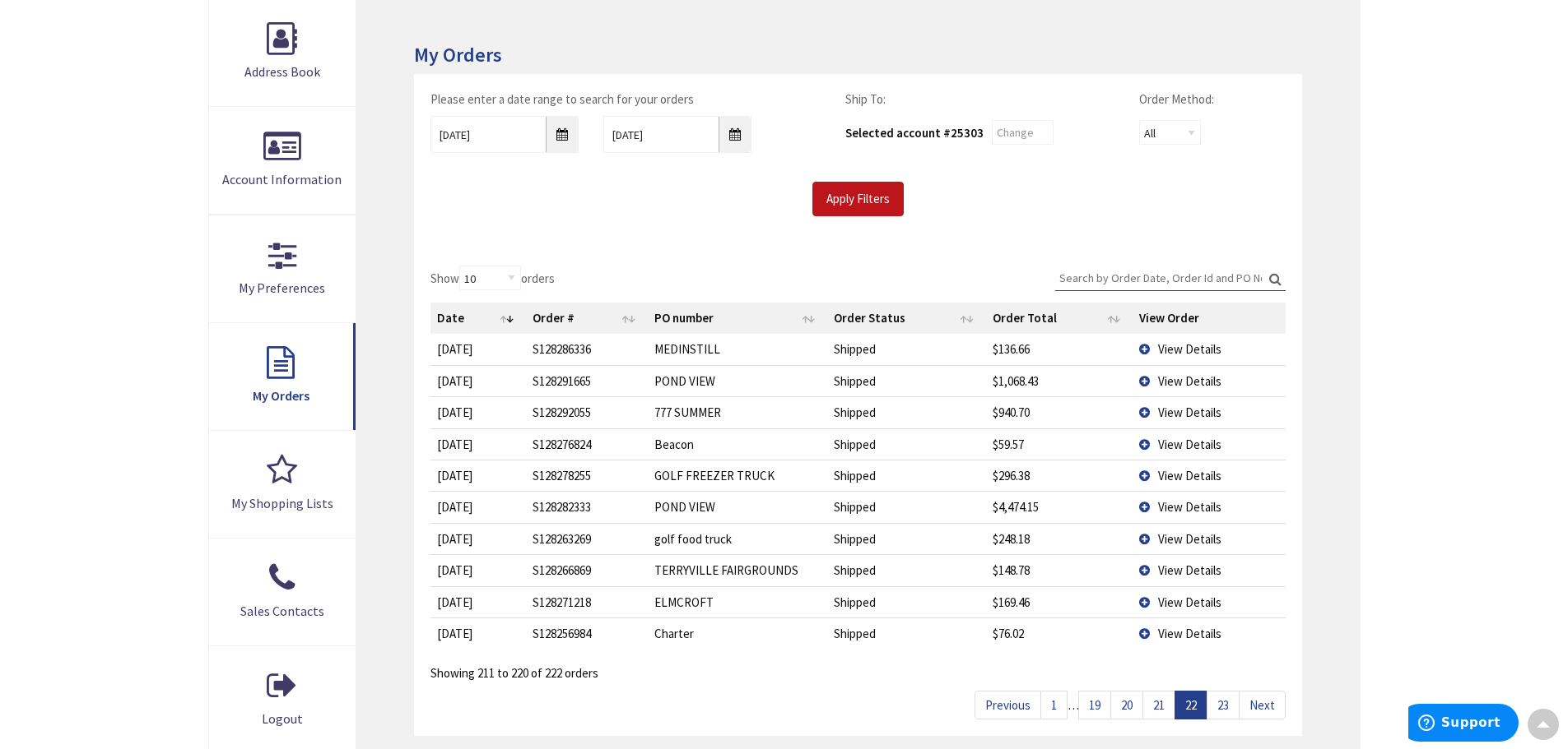
scroll to position [329, 0]
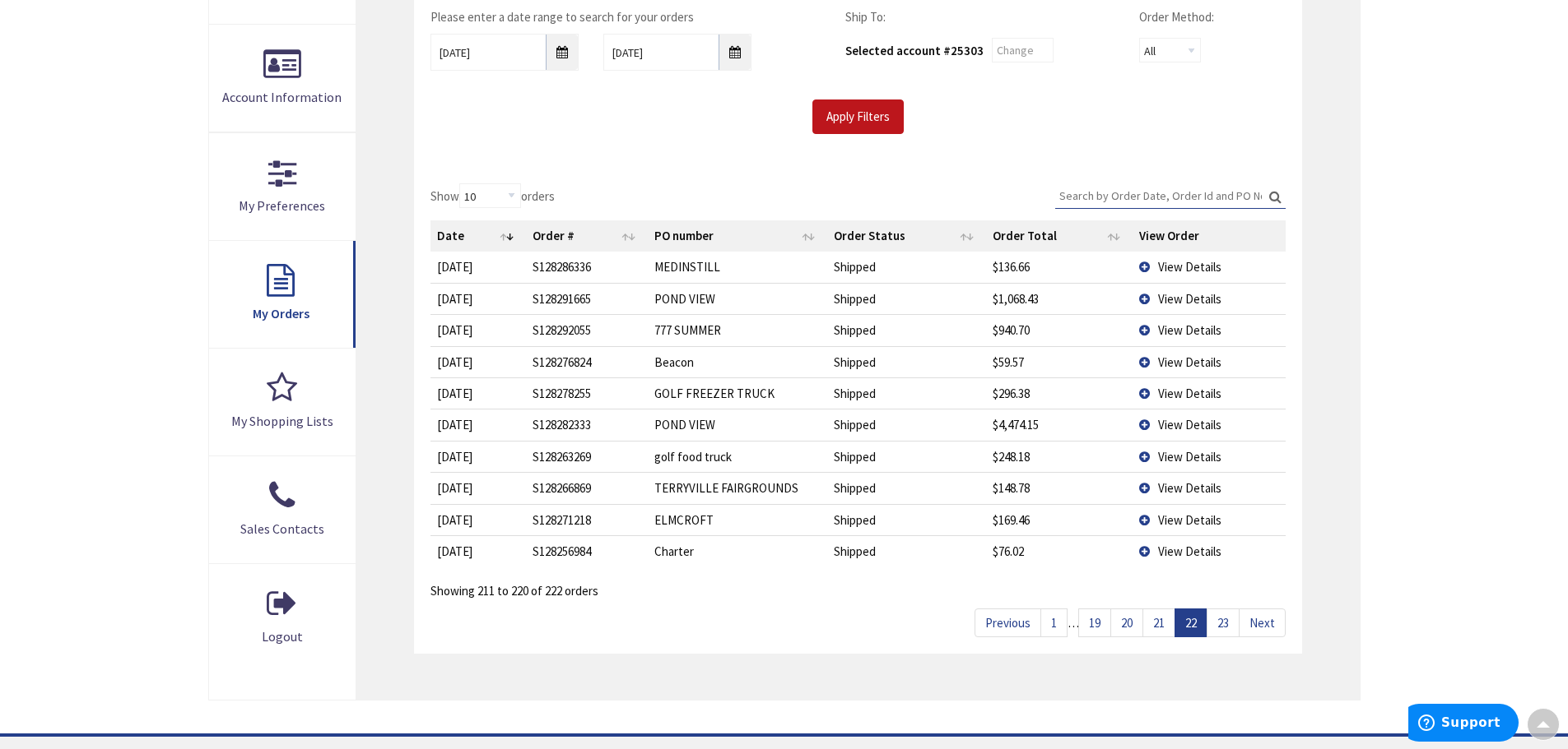
click at [1164, 621] on link "21" at bounding box center [1158, 623] width 33 height 29
click at [1129, 625] on link "20" at bounding box center [1127, 623] width 33 height 29
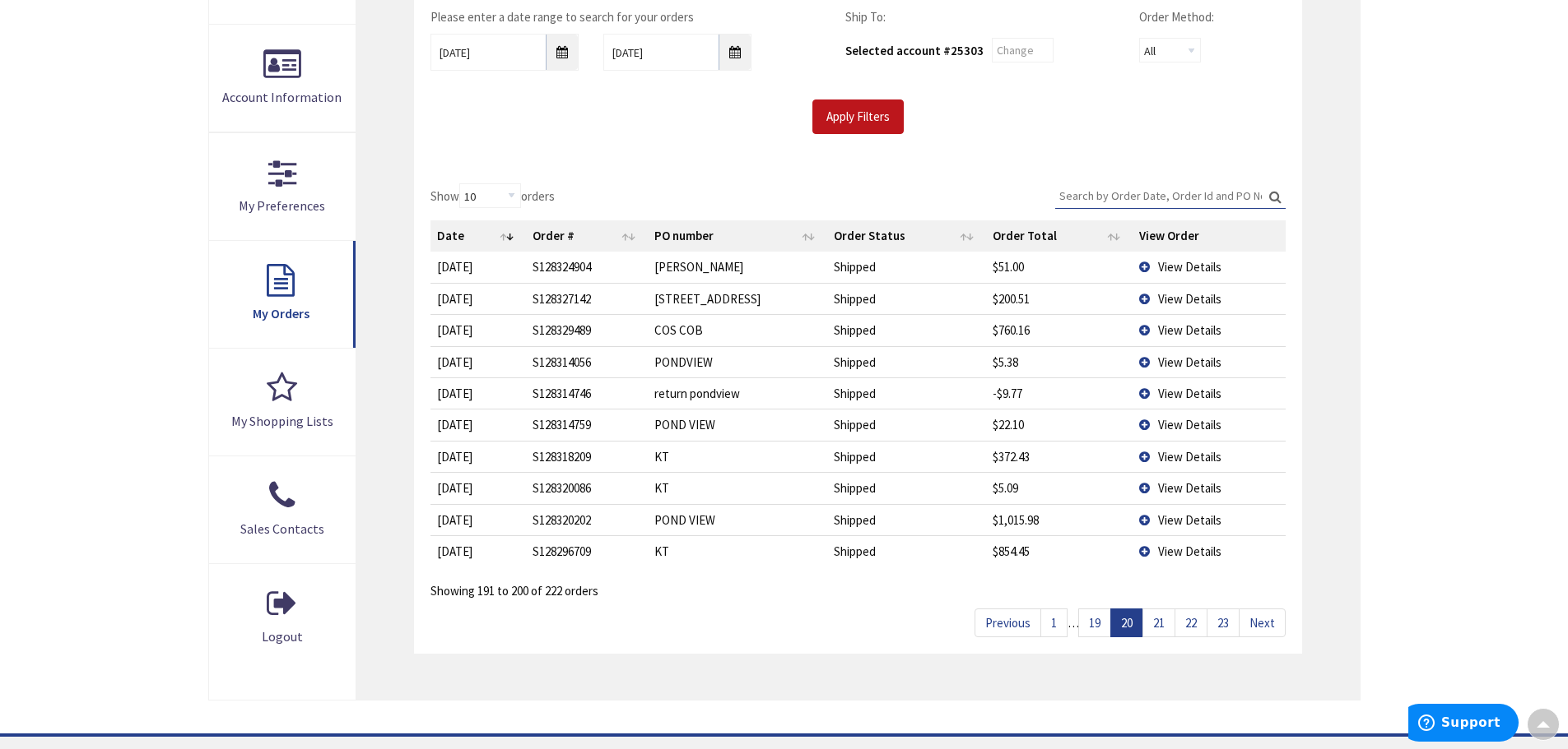
click at [1094, 633] on link "19" at bounding box center [1094, 623] width 33 height 29
